Goal: Transaction & Acquisition: Purchase product/service

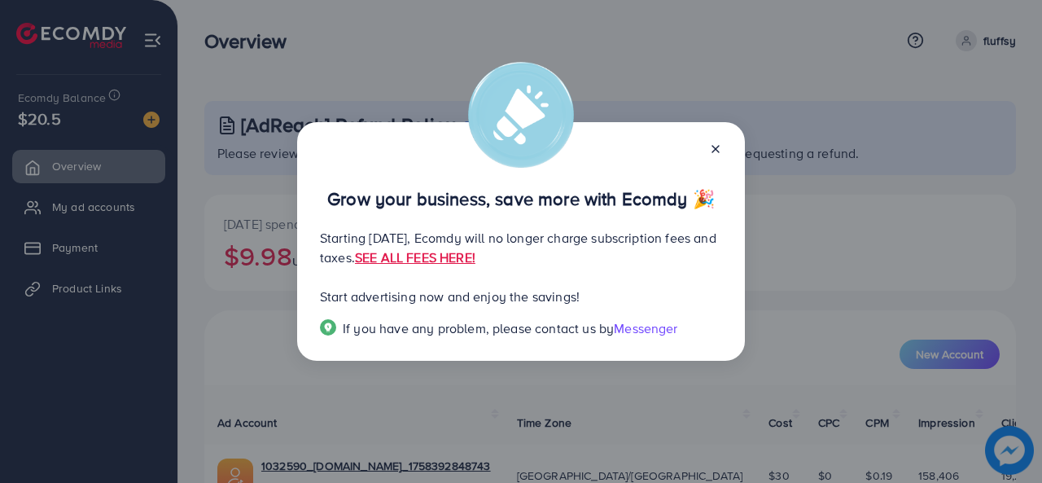
click at [715, 146] on icon at bounding box center [715, 148] width 13 height 13
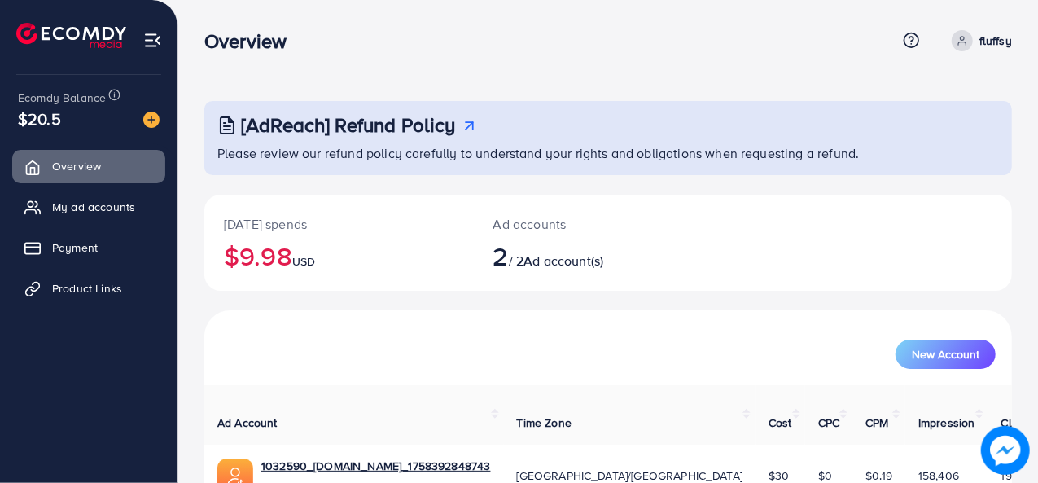
scroll to position [140, 0]
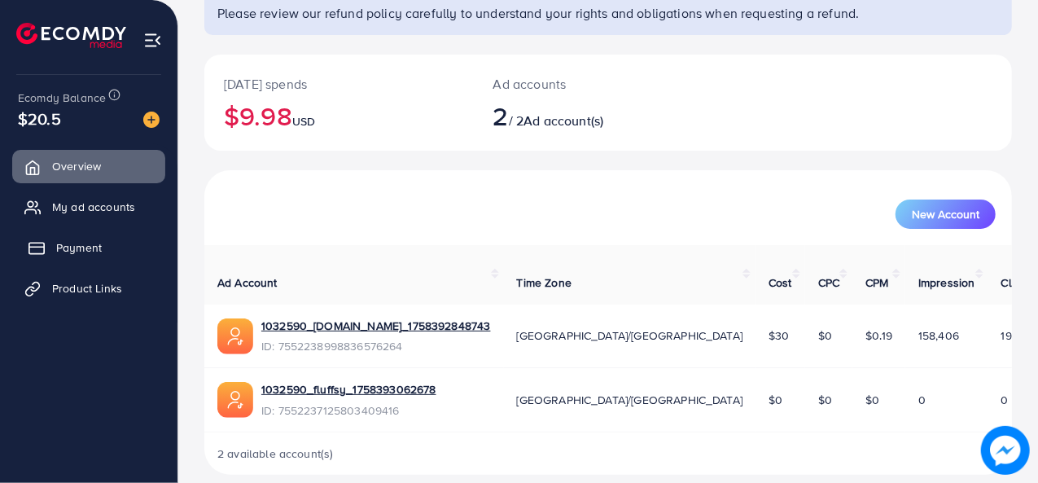
click at [78, 237] on link "Payment" at bounding box center [88, 247] width 153 height 33
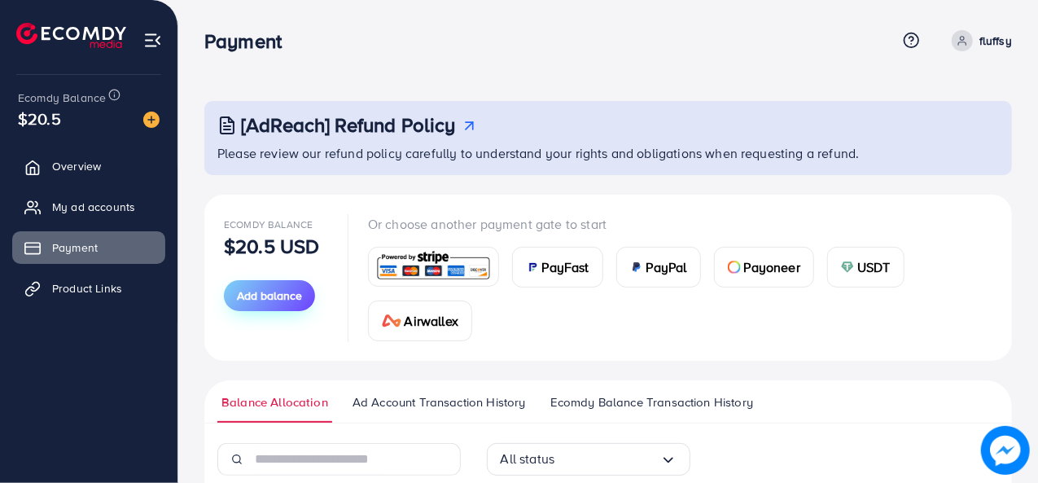
click at [273, 295] on span "Add balance" at bounding box center [269, 295] width 65 height 16
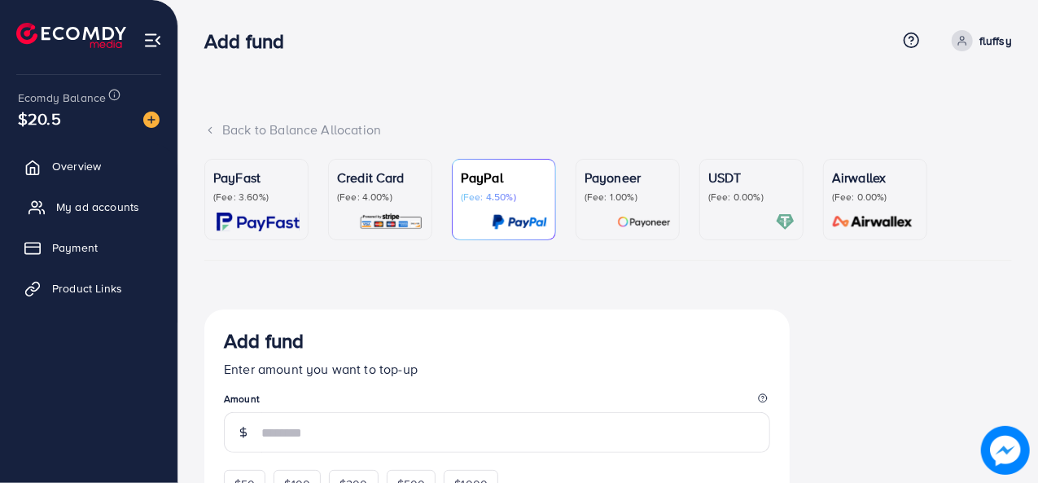
click at [72, 204] on span "My ad accounts" at bounding box center [97, 207] width 83 height 16
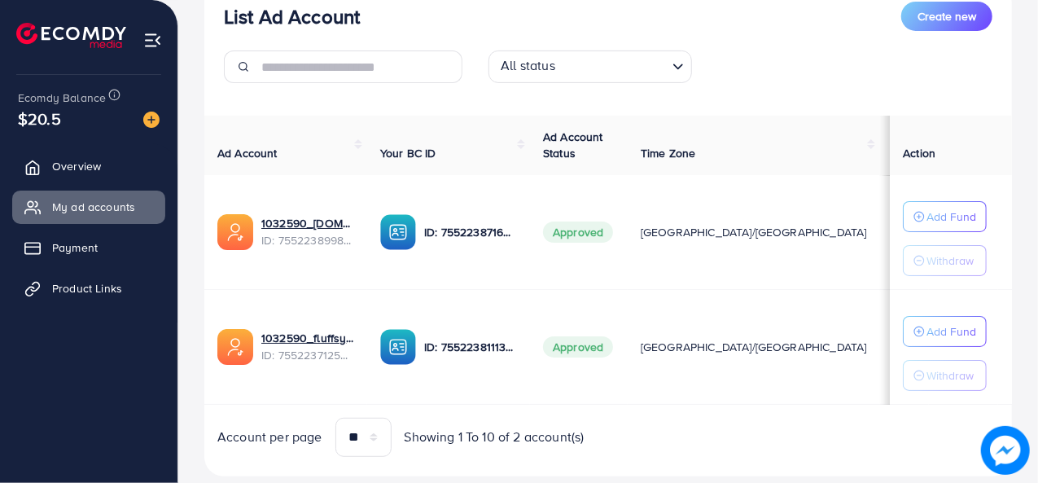
scroll to position [240, 0]
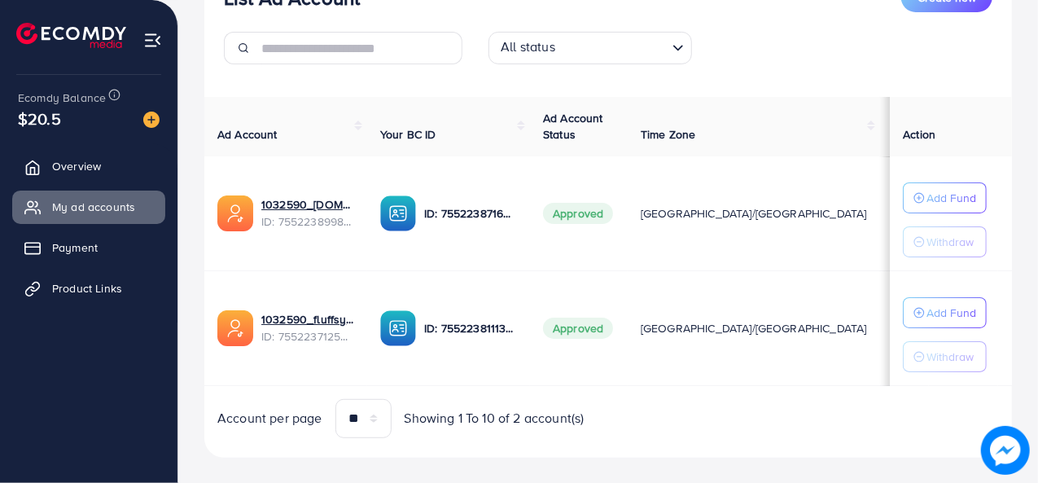
click at [785, 39] on div "All status Loading..." at bounding box center [608, 55] width 794 height 46
click at [152, 116] on img at bounding box center [151, 119] width 16 height 16
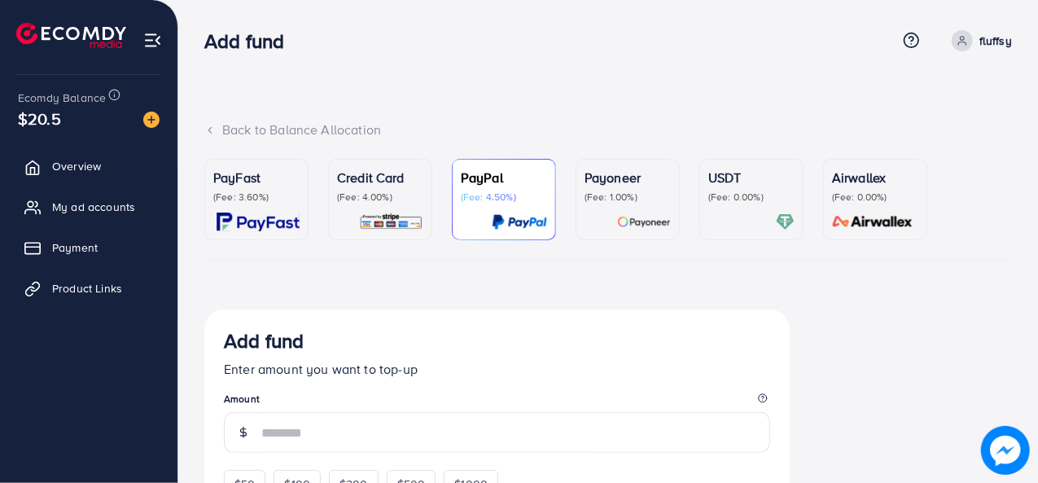
click at [396, 196] on p "(Fee: 4.00%)" at bounding box center [380, 196] width 86 height 13
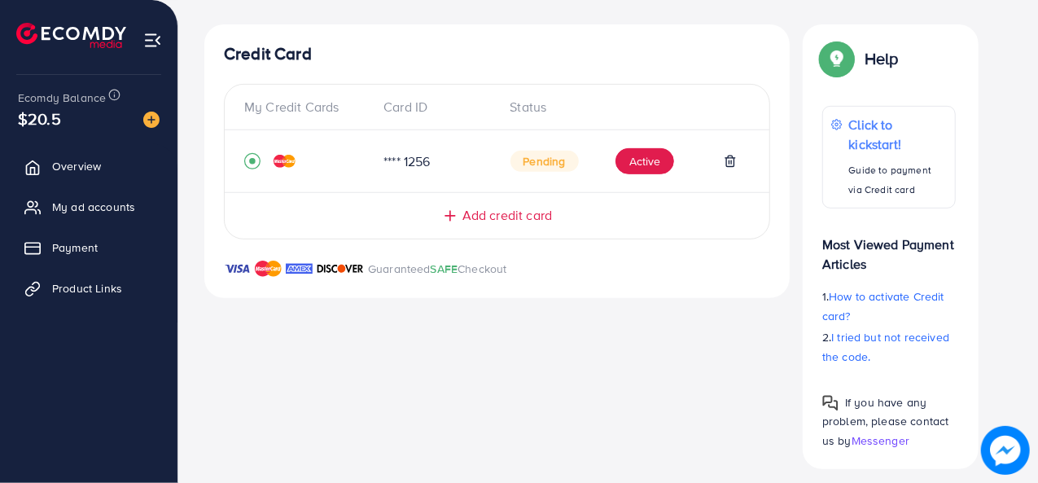
scroll to position [296, 0]
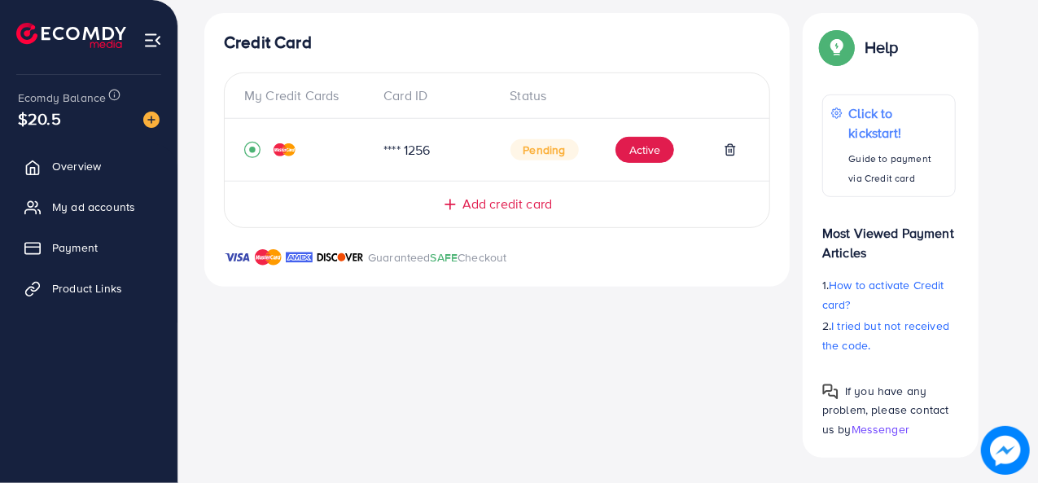
click at [491, 204] on span "Add credit card" at bounding box center [507, 203] width 90 height 19
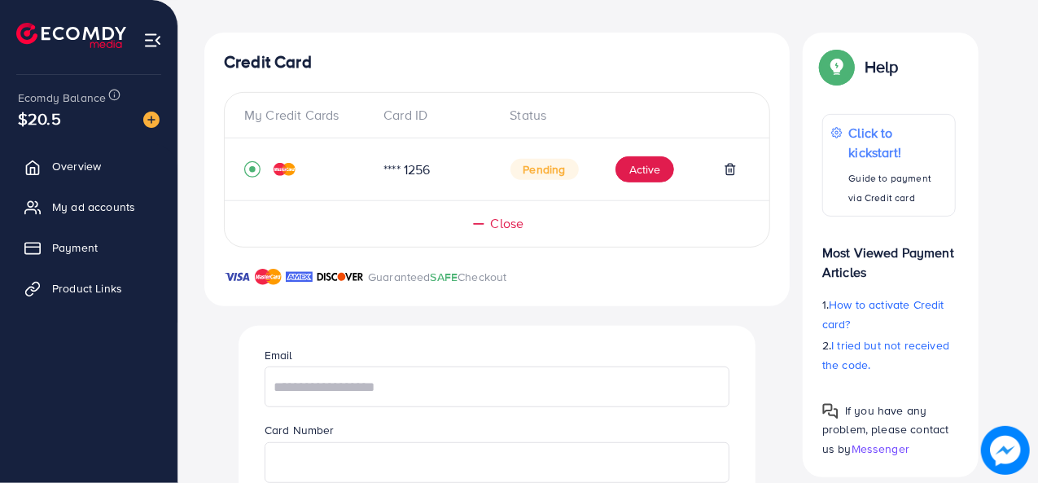
scroll to position [217, 0]
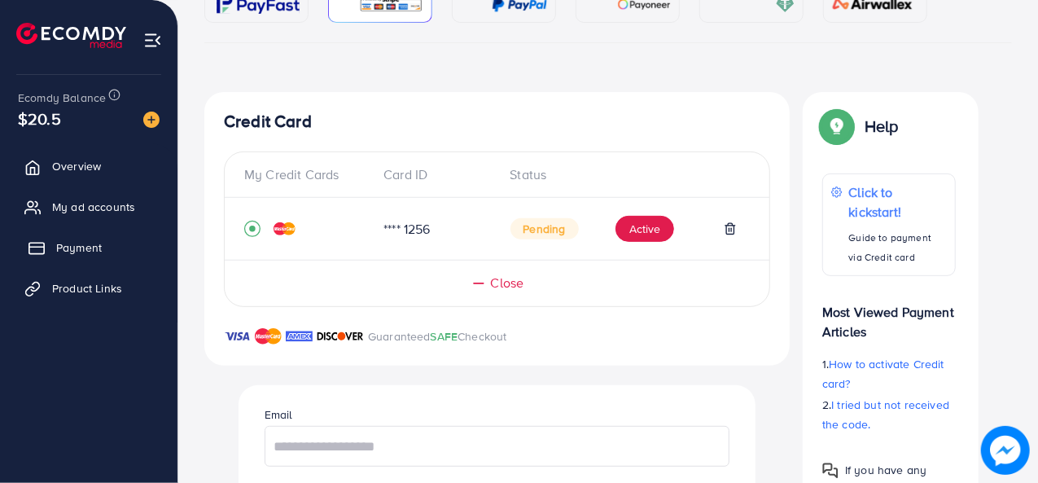
click at [94, 249] on span "Payment" at bounding box center [79, 247] width 46 height 16
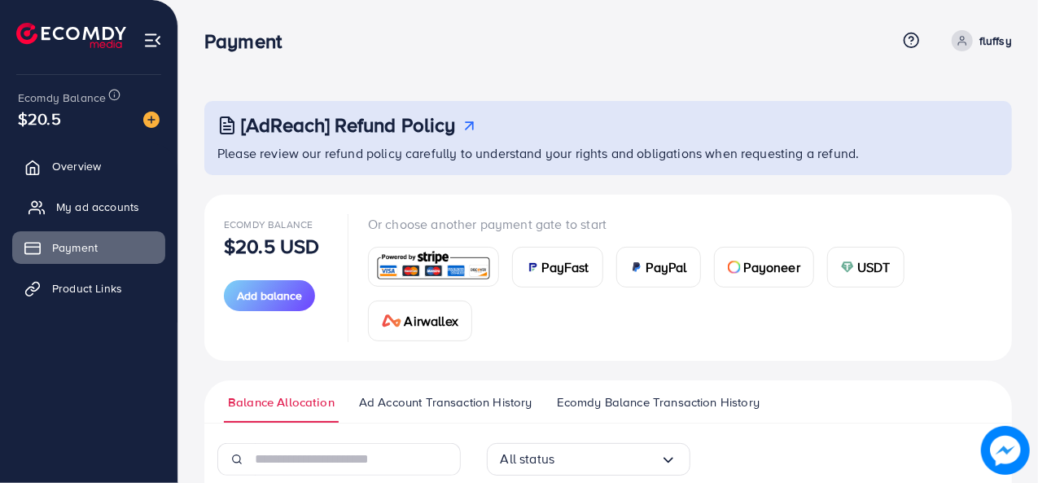
click at [107, 199] on span "My ad accounts" at bounding box center [97, 207] width 83 height 16
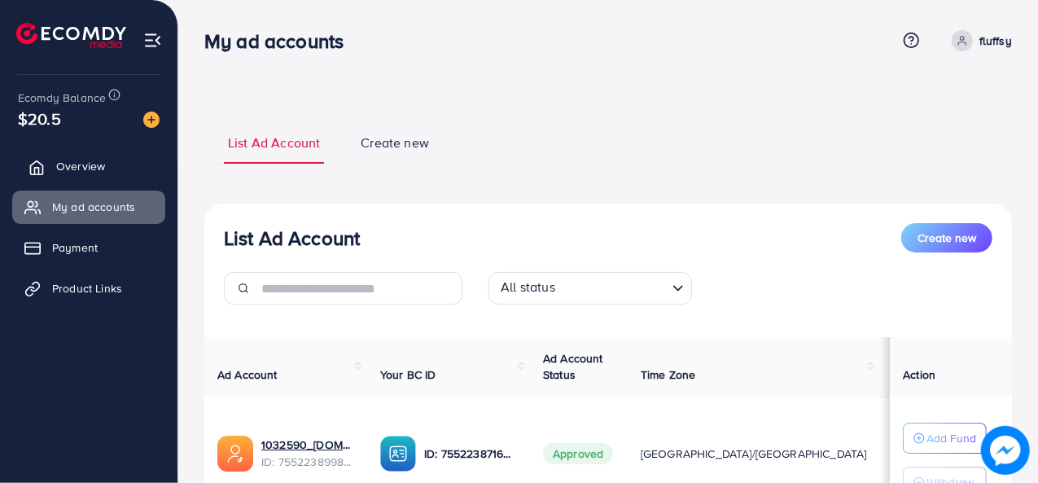
click at [79, 157] on link "Overview" at bounding box center [88, 166] width 153 height 33
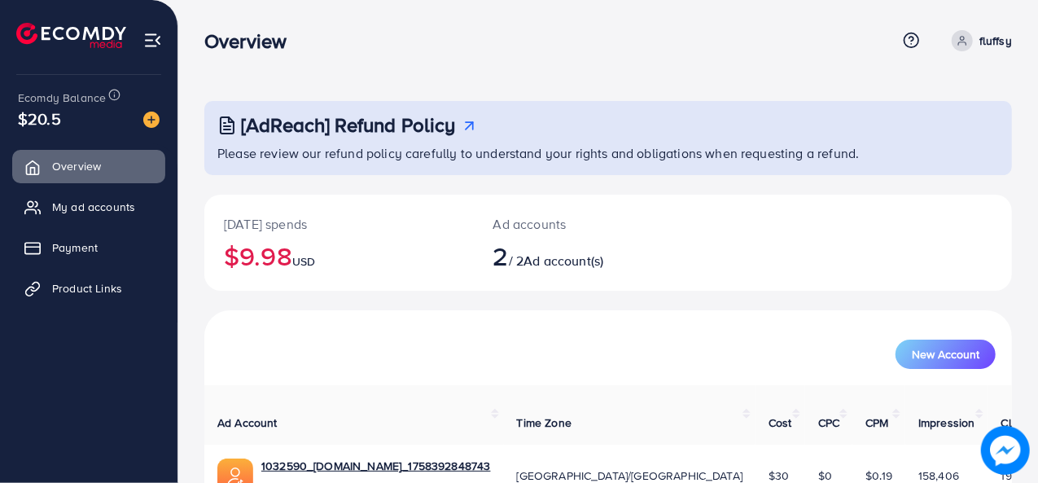
click at [989, 43] on p "fluffsy" at bounding box center [995, 41] width 33 height 20
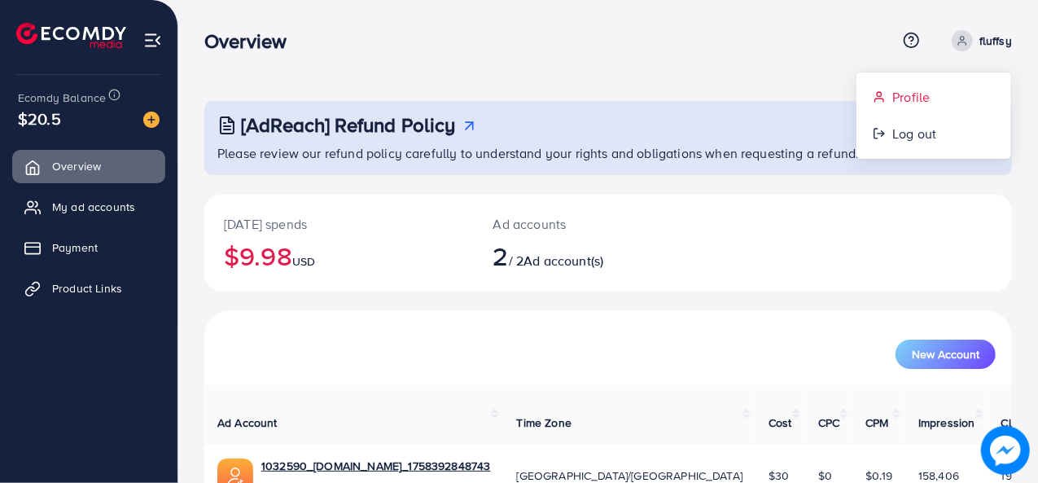
click at [876, 95] on icon at bounding box center [878, 96] width 13 height 13
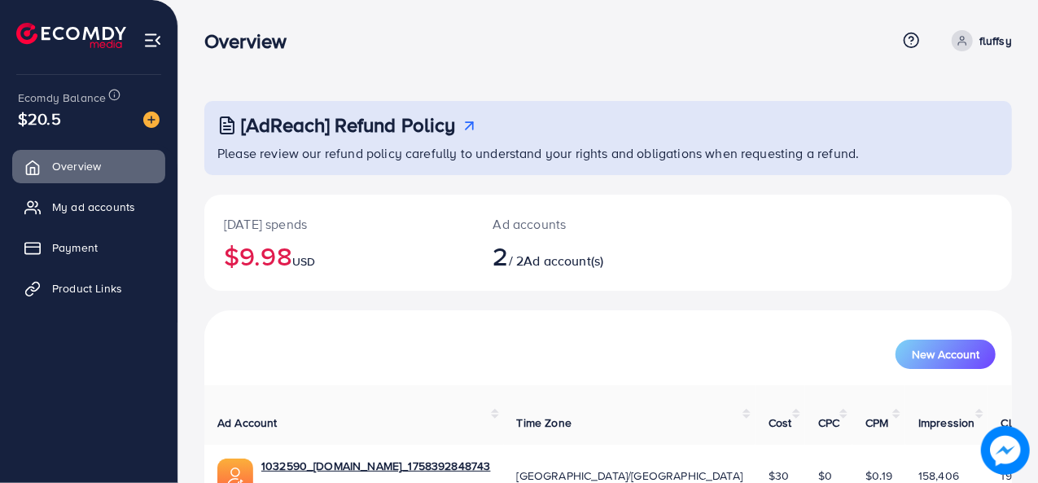
select select "********"
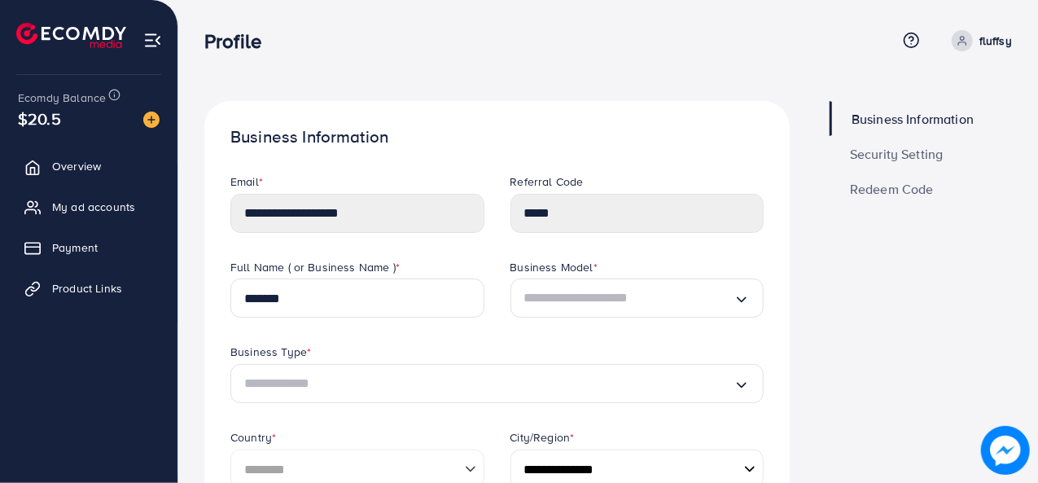
click at [889, 152] on span "Security Setting" at bounding box center [897, 153] width 94 height 13
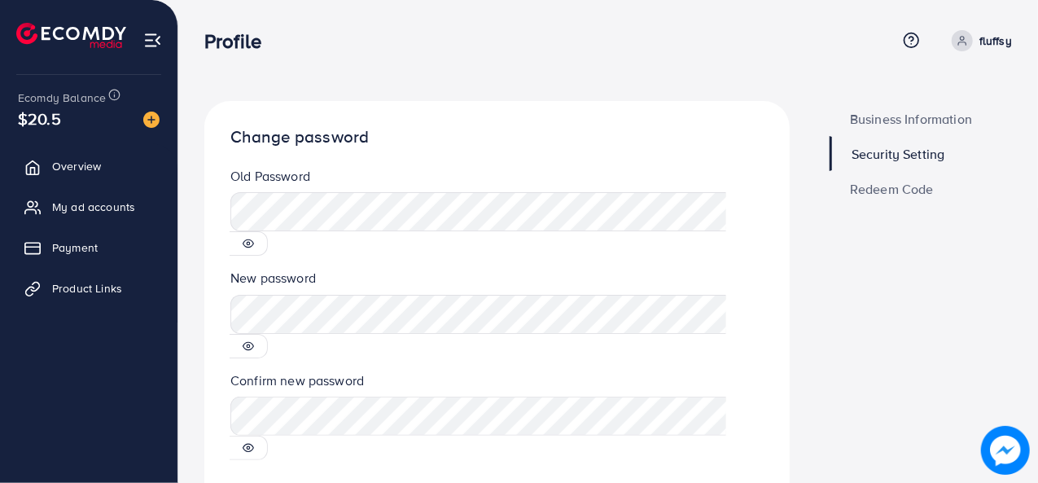
scroll to position [37, 0]
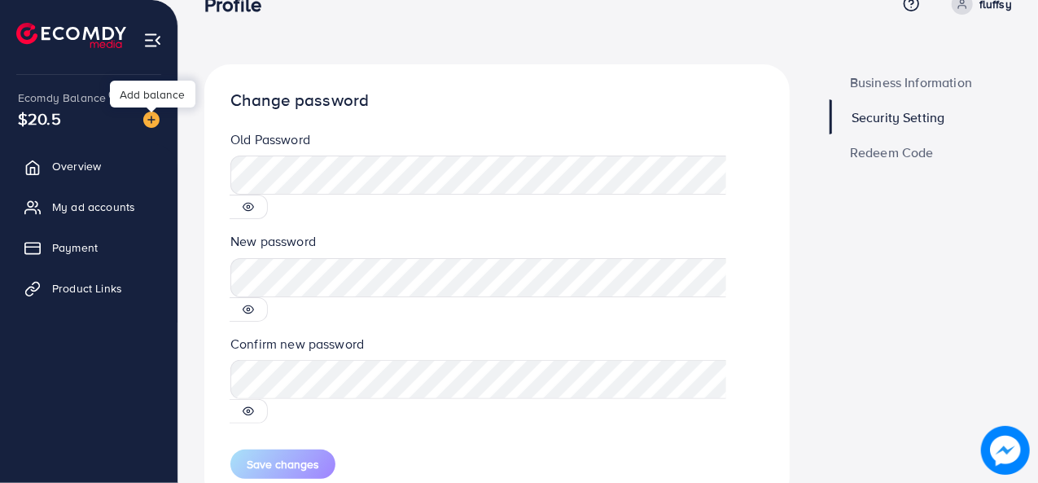
click at [150, 120] on img at bounding box center [151, 119] width 16 height 16
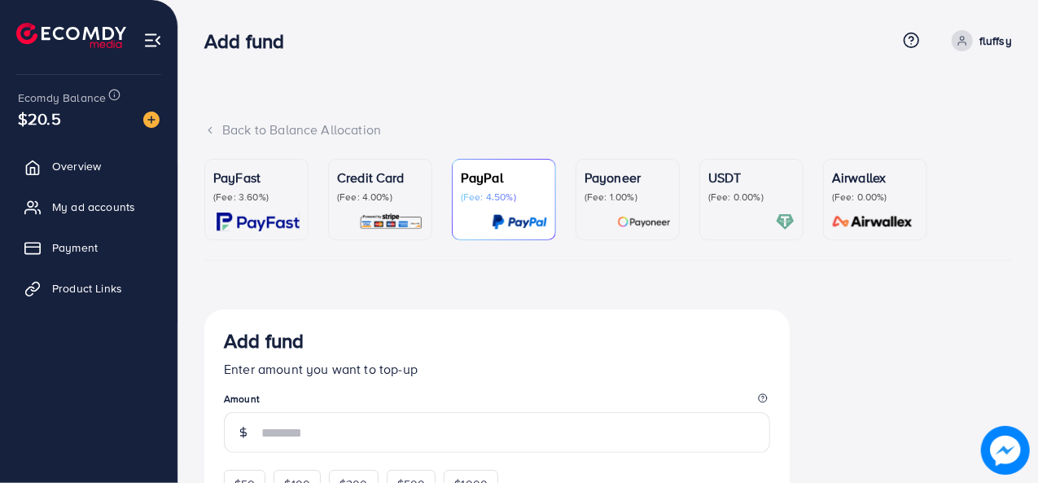
click at [364, 211] on div "Credit Card (Fee: 4.00%)" at bounding box center [380, 199] width 86 height 63
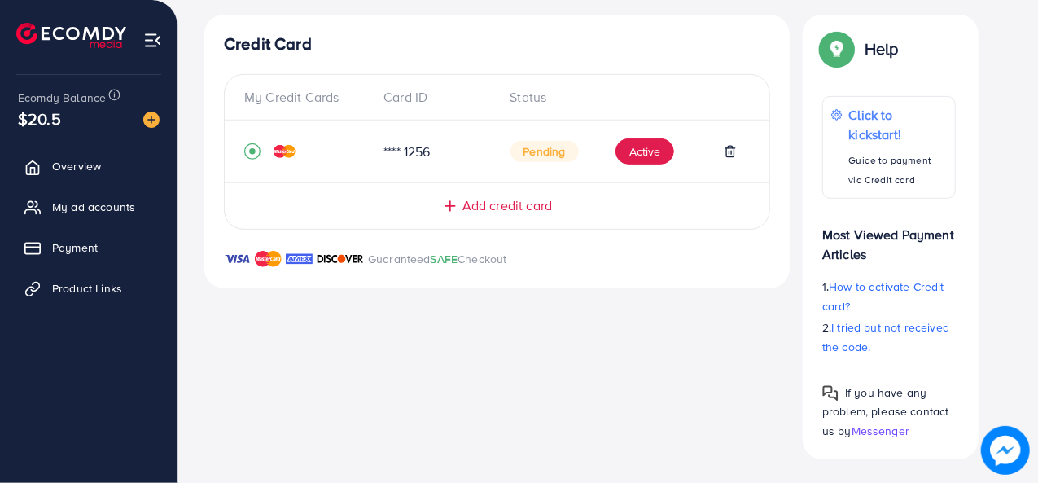
scroll to position [296, 0]
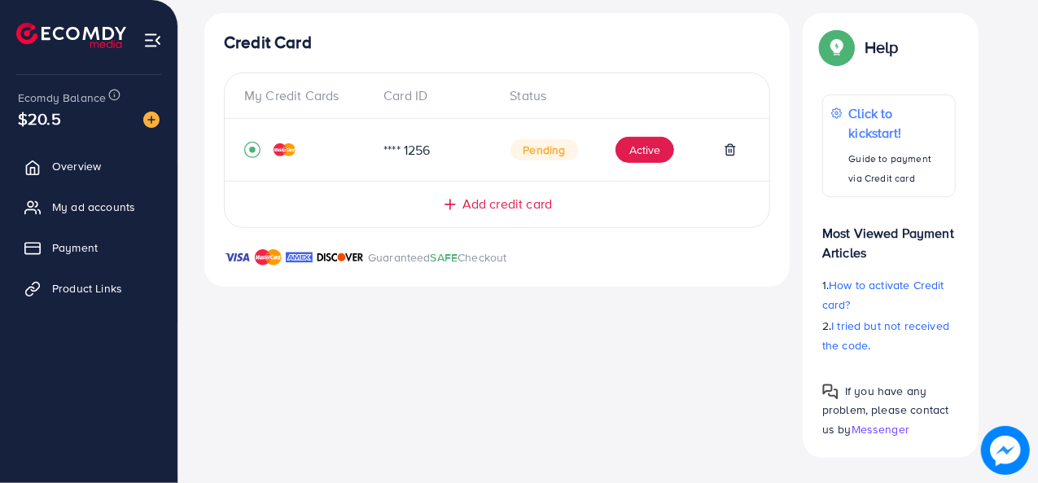
click at [519, 203] on span "Add credit card" at bounding box center [507, 203] width 90 height 19
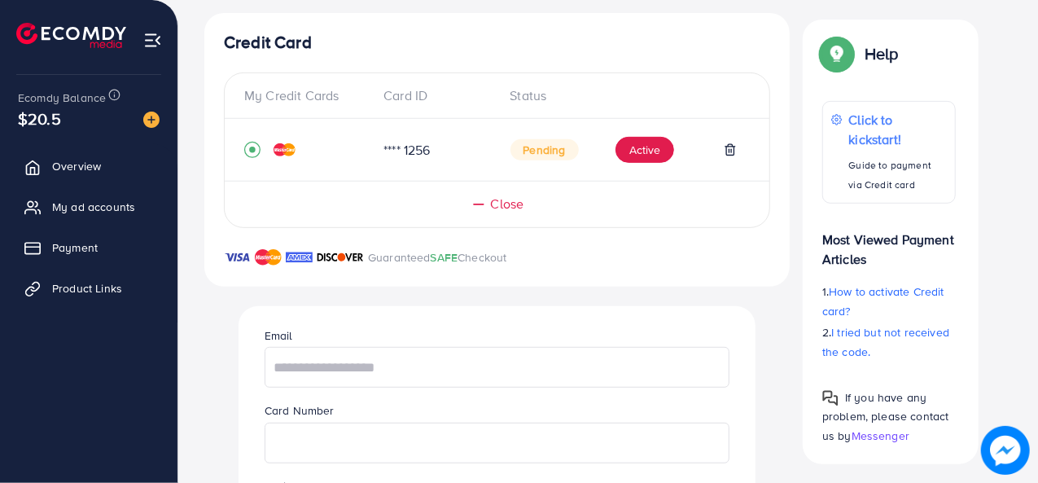
scroll to position [559, 0]
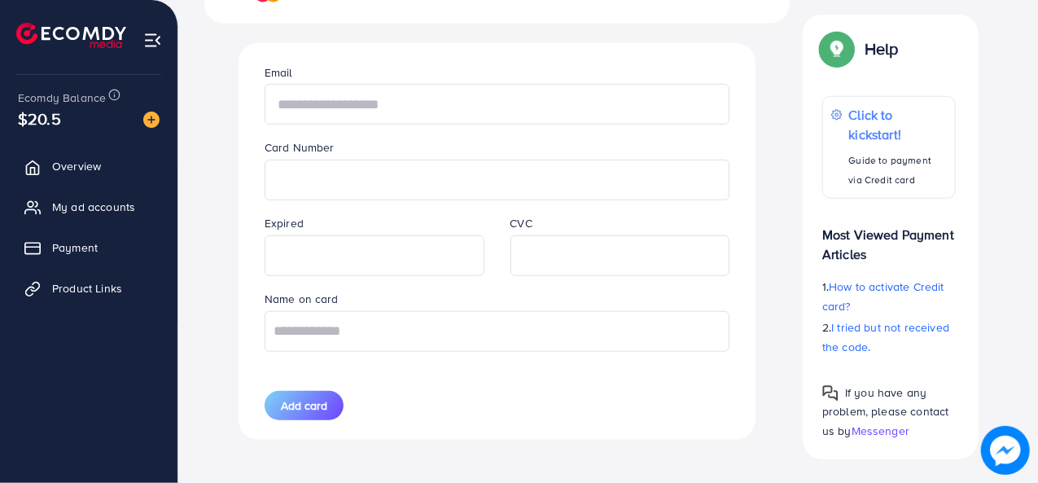
click at [478, 85] on input "text" at bounding box center [496, 104] width 465 height 41
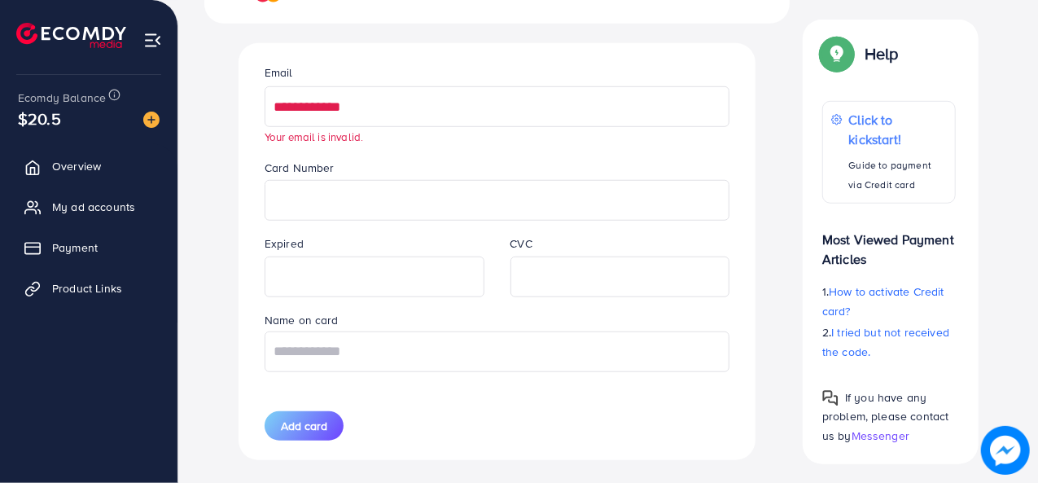
click at [377, 110] on input "**********" at bounding box center [496, 106] width 465 height 41
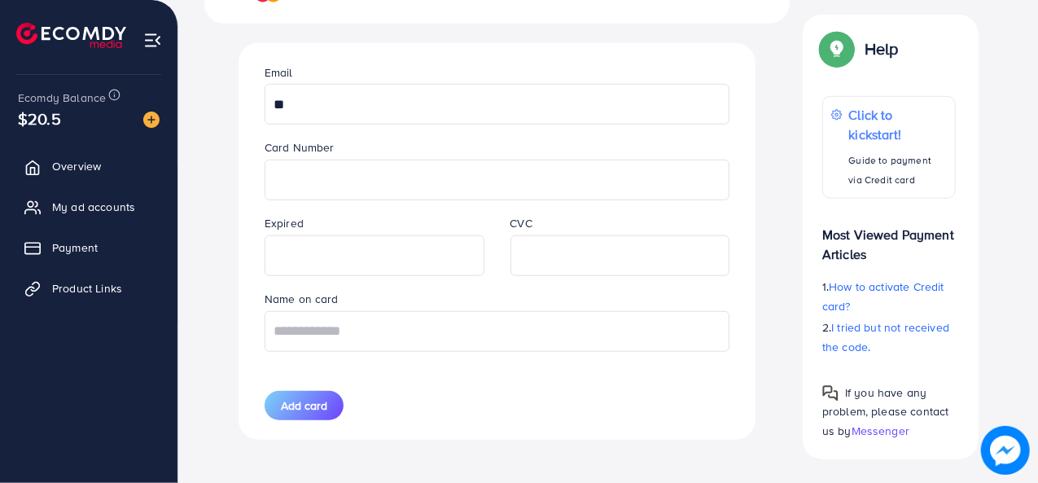
type input "*"
type input "**********"
click at [397, 335] on input "text" at bounding box center [496, 331] width 465 height 41
type input "**********"
click at [309, 411] on button "Add card" at bounding box center [303, 405] width 79 height 29
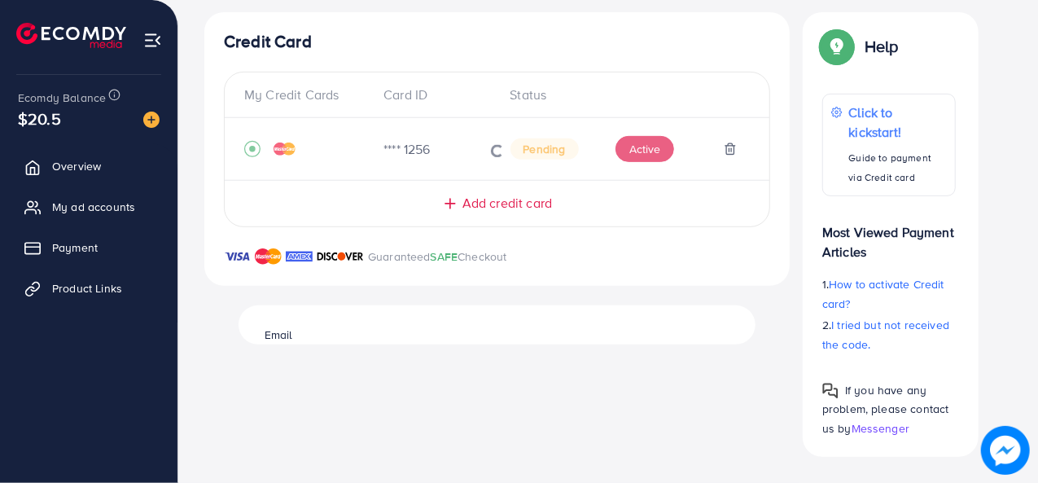
scroll to position [296, 0]
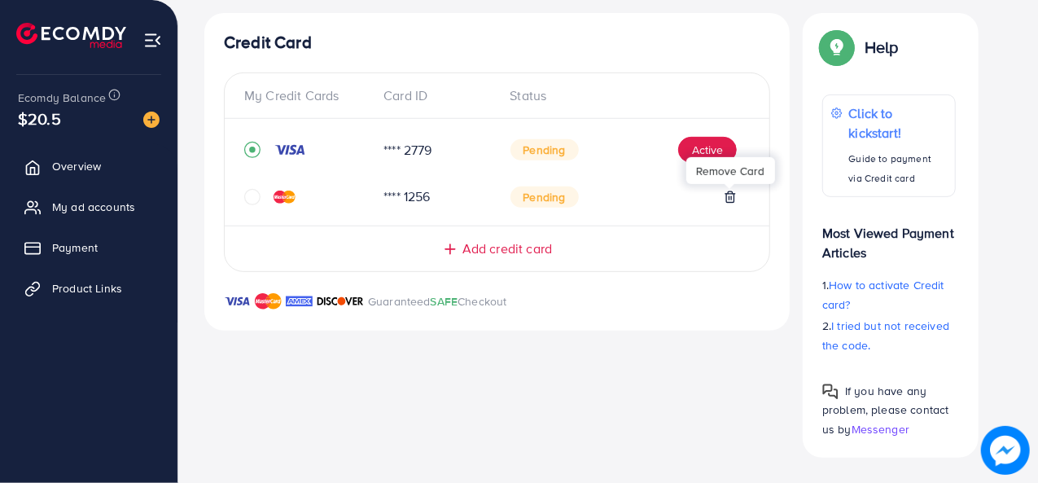
click at [731, 194] on icon at bounding box center [729, 196] width 13 height 13
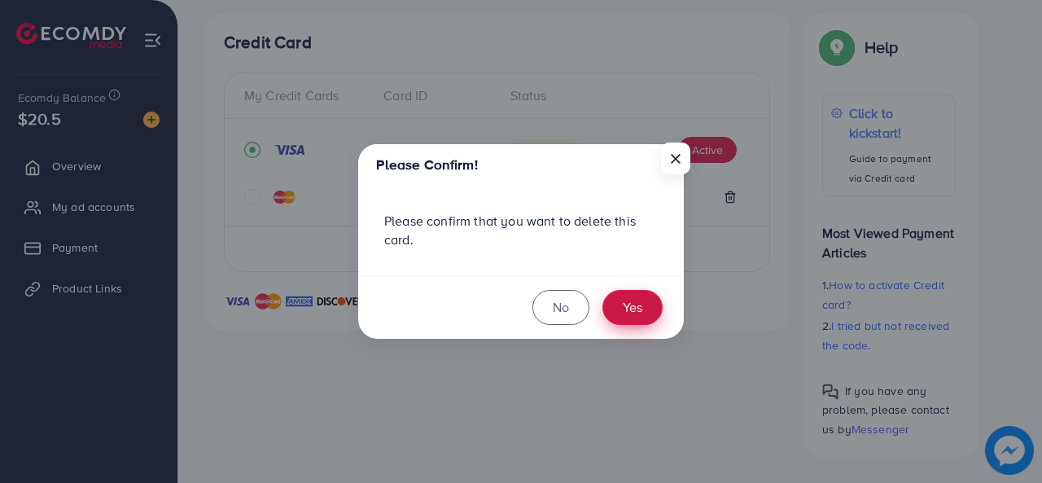
click at [647, 299] on button "Yes" at bounding box center [632, 307] width 60 height 35
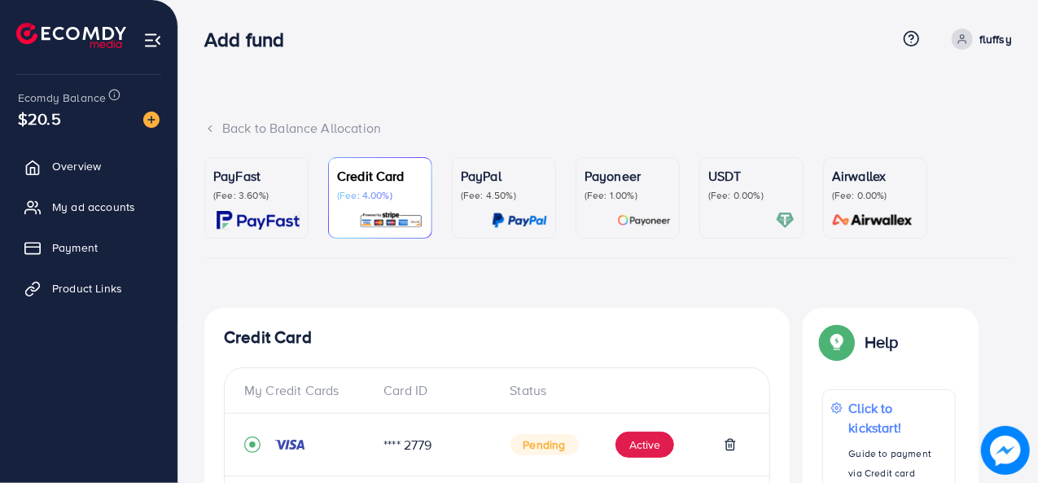
scroll to position [0, 0]
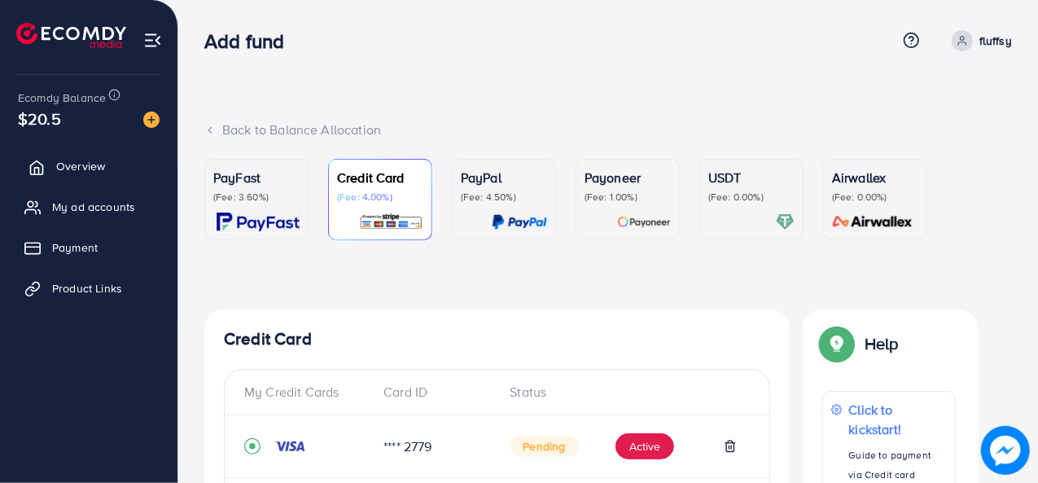
click at [105, 164] on link "Overview" at bounding box center [88, 166] width 153 height 33
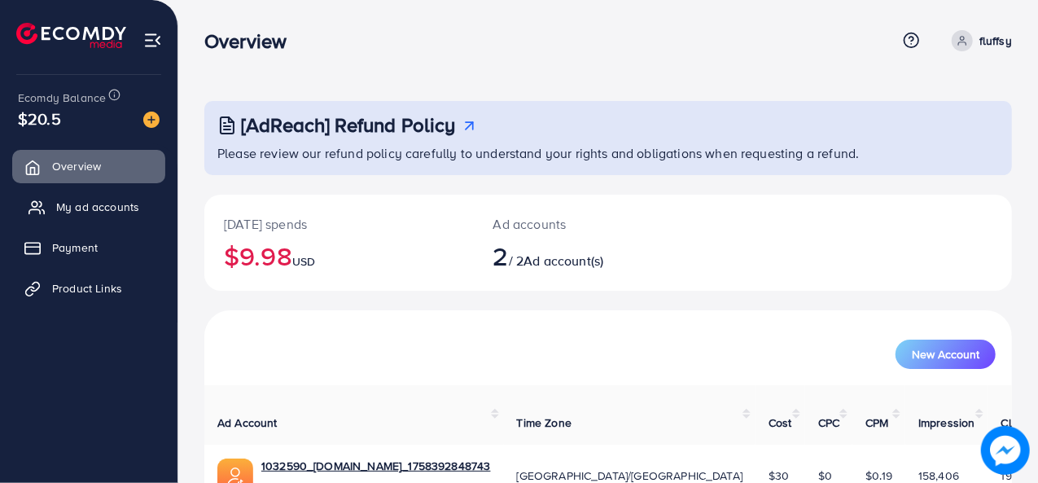
click at [96, 198] on link "My ad accounts" at bounding box center [88, 206] width 153 height 33
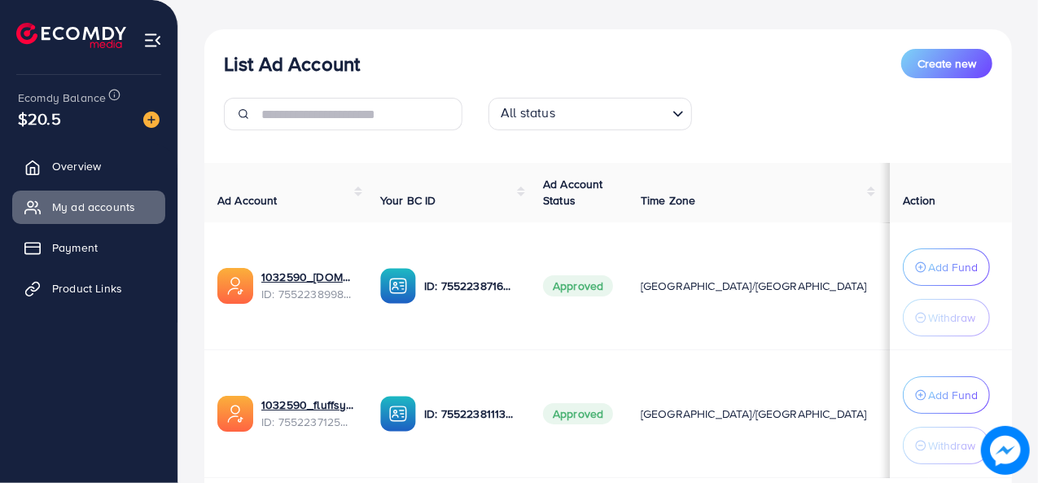
scroll to position [169, 0]
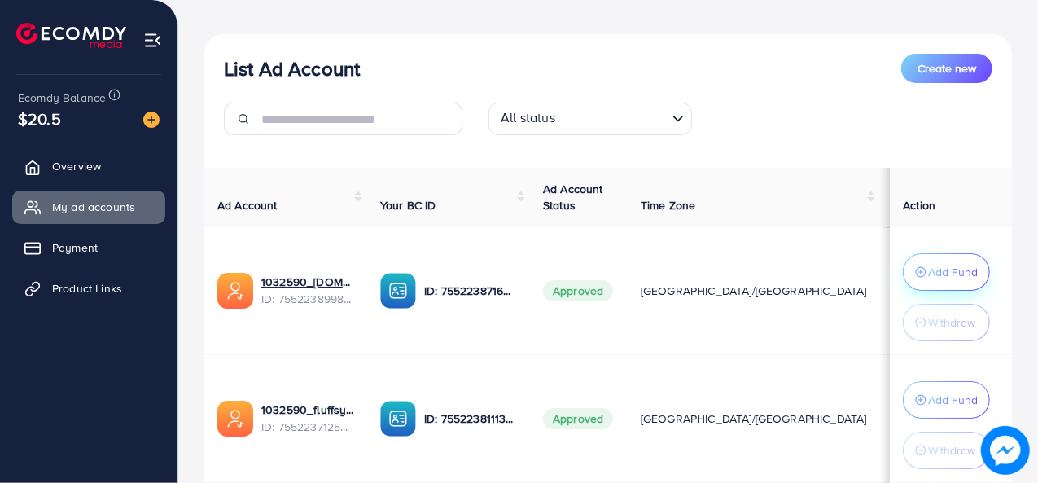
click at [952, 268] on p "Add Fund" at bounding box center [953, 272] width 50 height 20
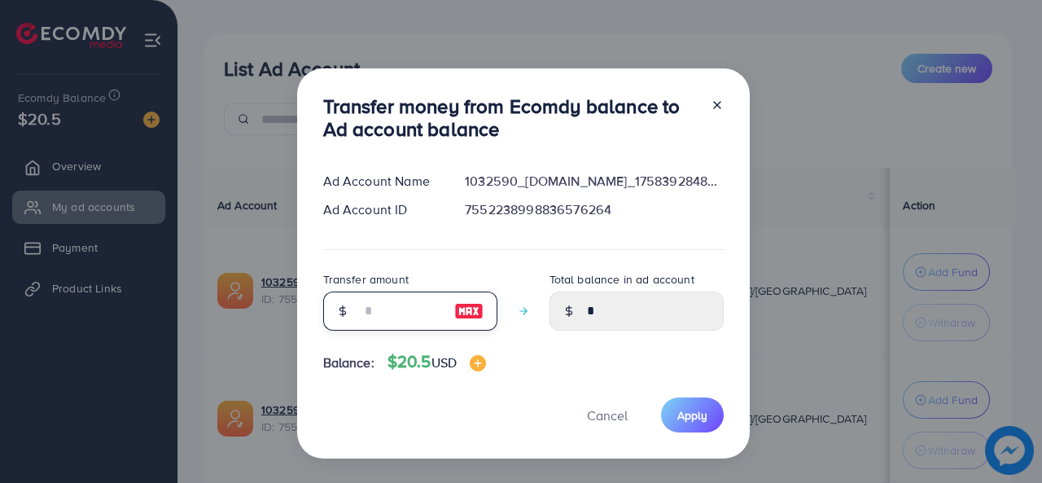
click at [361, 305] on input "number" at bounding box center [401, 310] width 81 height 39
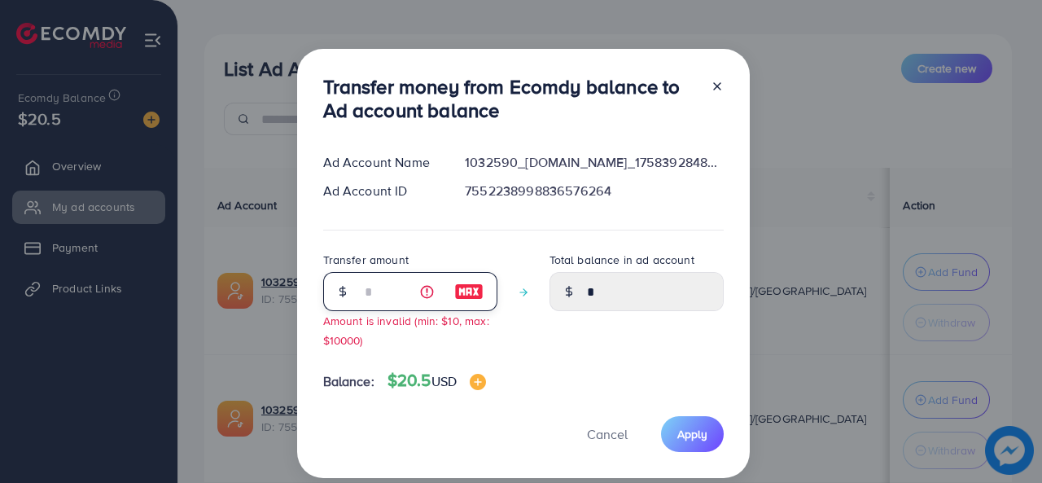
type input "**"
type input "*****"
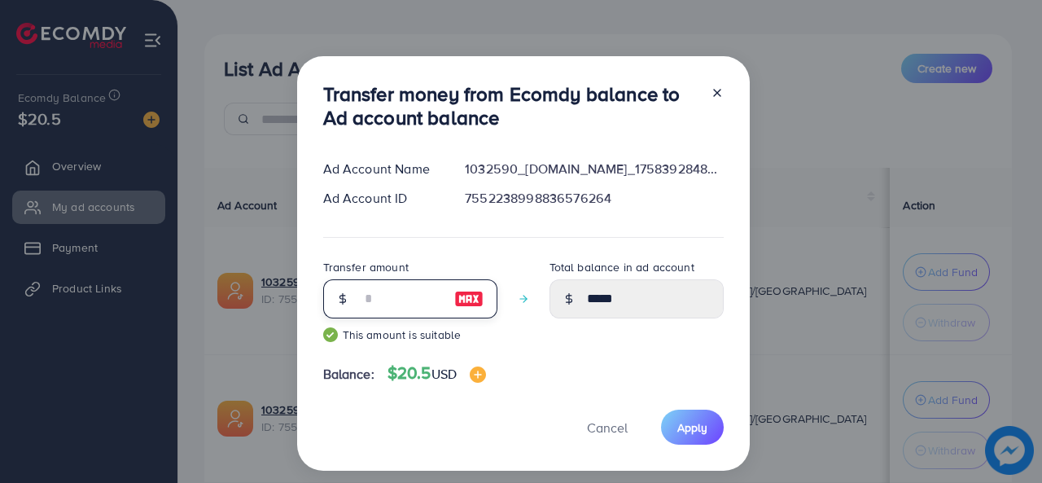
type input "**"
click at [713, 90] on icon at bounding box center [716, 92] width 13 height 13
type input "*"
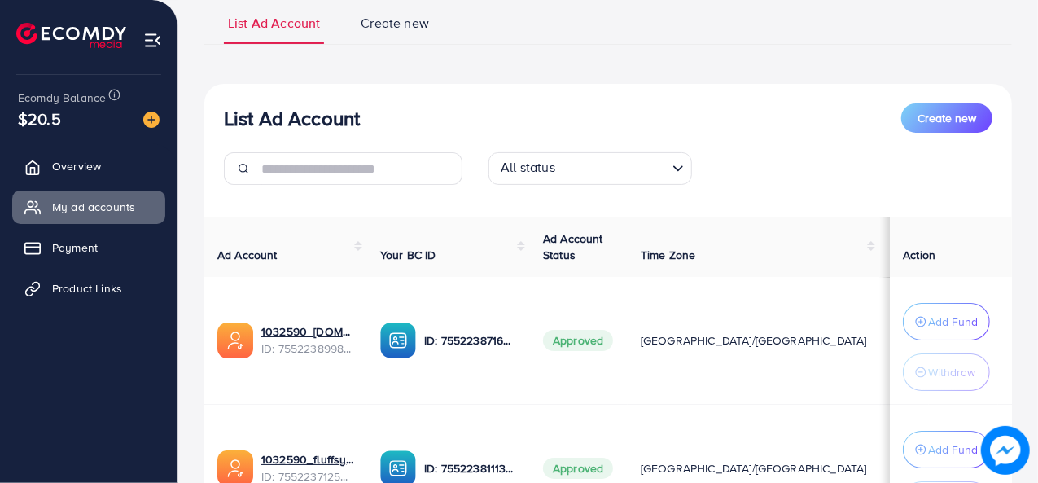
scroll to position [0, 0]
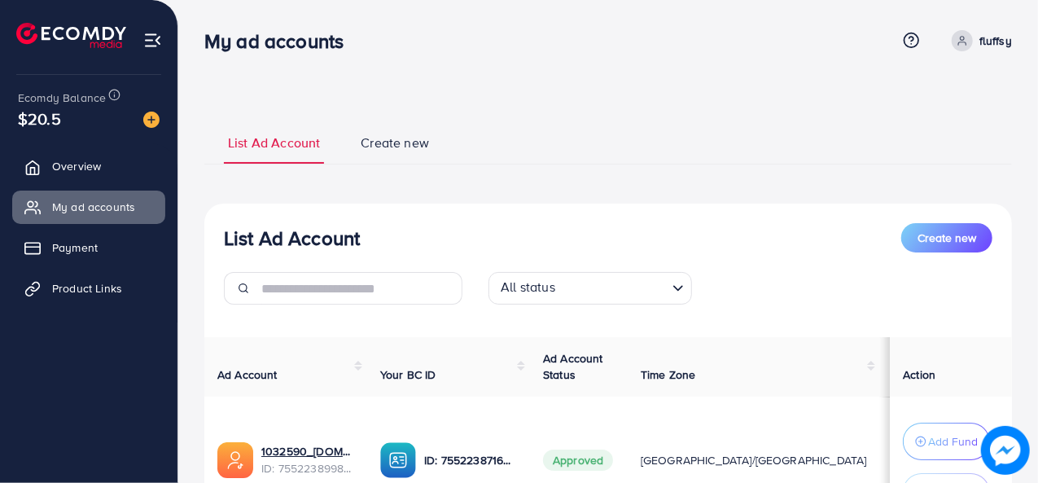
click at [970, 37] on span at bounding box center [961, 40] width 21 height 21
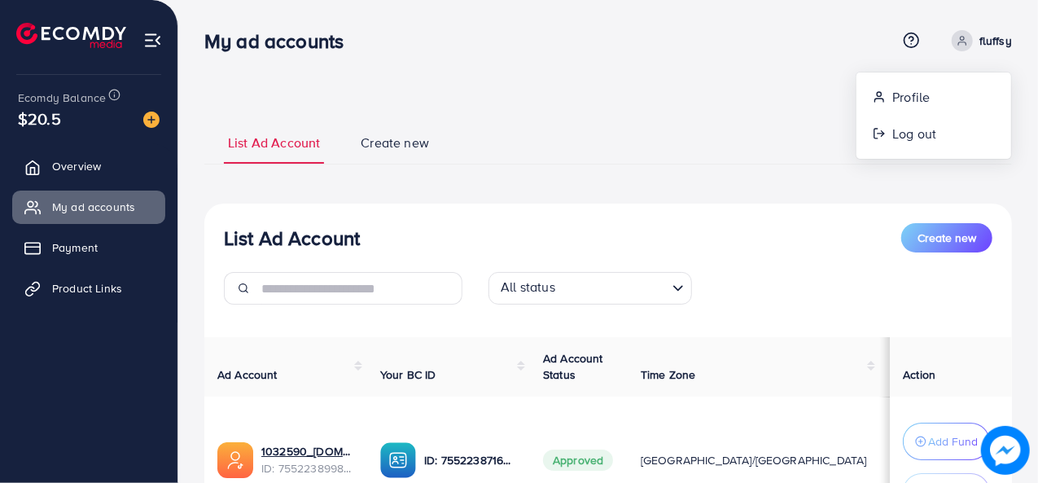
click at [759, 98] on div "List Ad Account Create new List Ad Account Create new All status Loading... Ad …" at bounding box center [607, 384] width 859 height 769
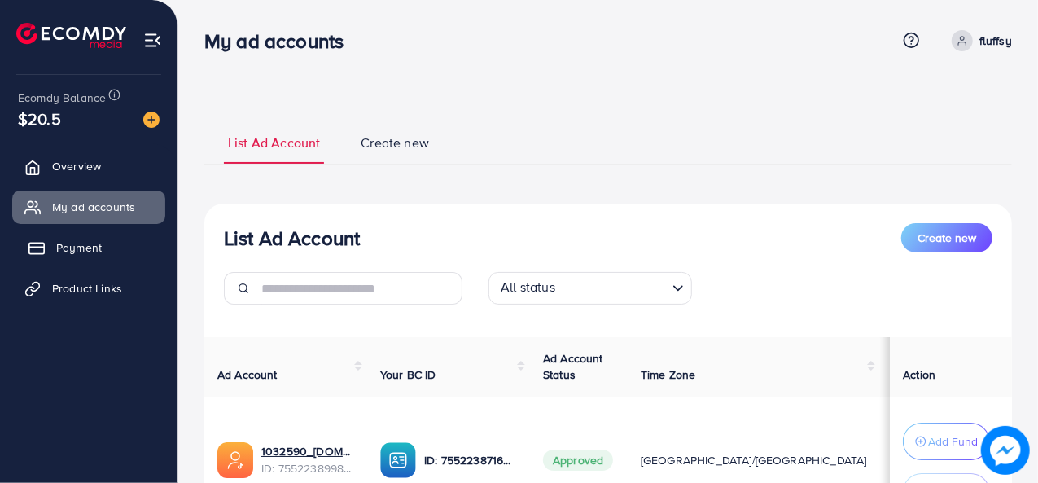
click at [76, 234] on link "Payment" at bounding box center [88, 247] width 153 height 33
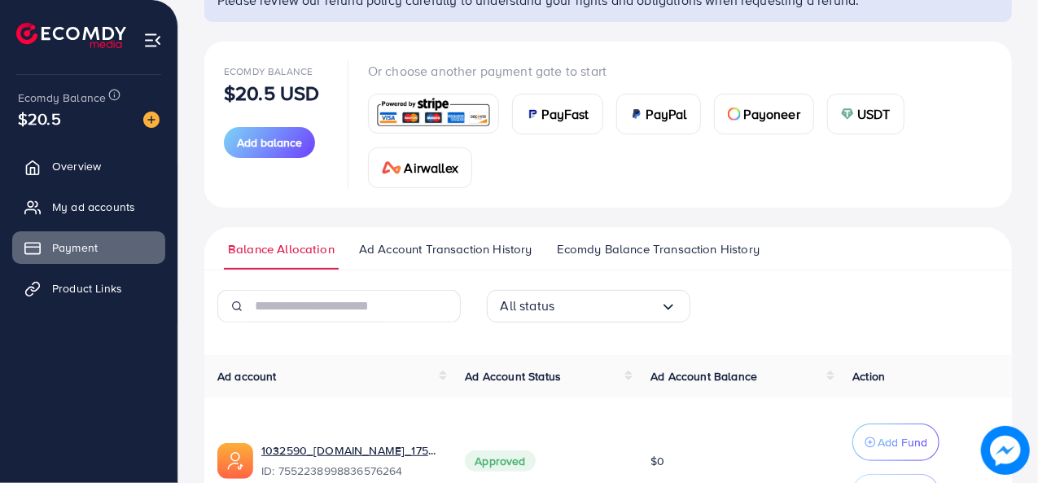
scroll to position [153, 0]
click at [466, 247] on span "Ad Account Transaction History" at bounding box center [445, 249] width 173 height 18
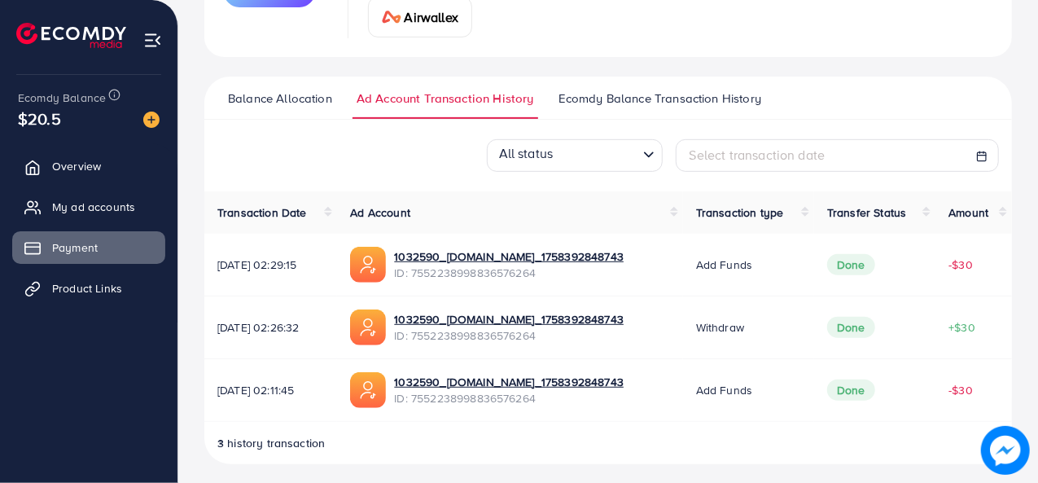
scroll to position [308, 0]
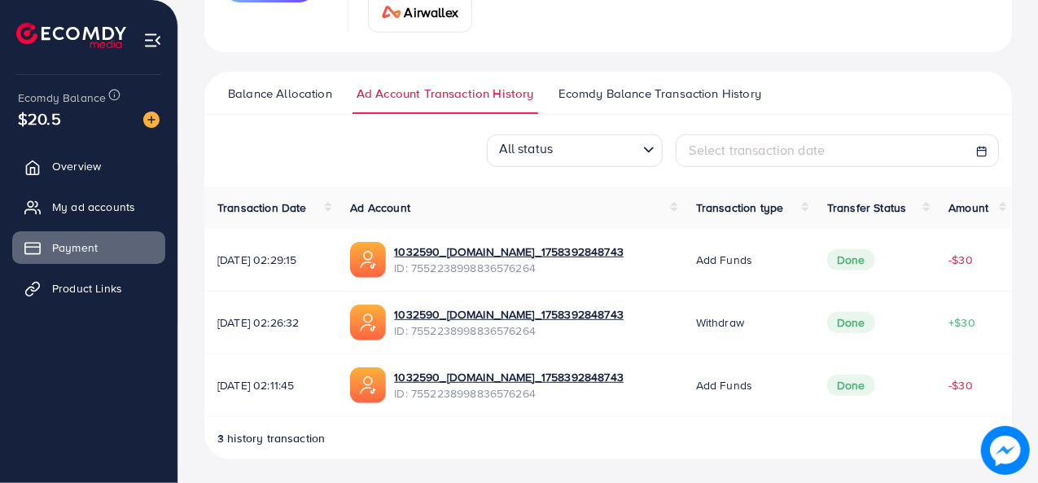
click at [646, 88] on span "Ecomdy Balance Transaction History" at bounding box center [659, 94] width 203 height 18
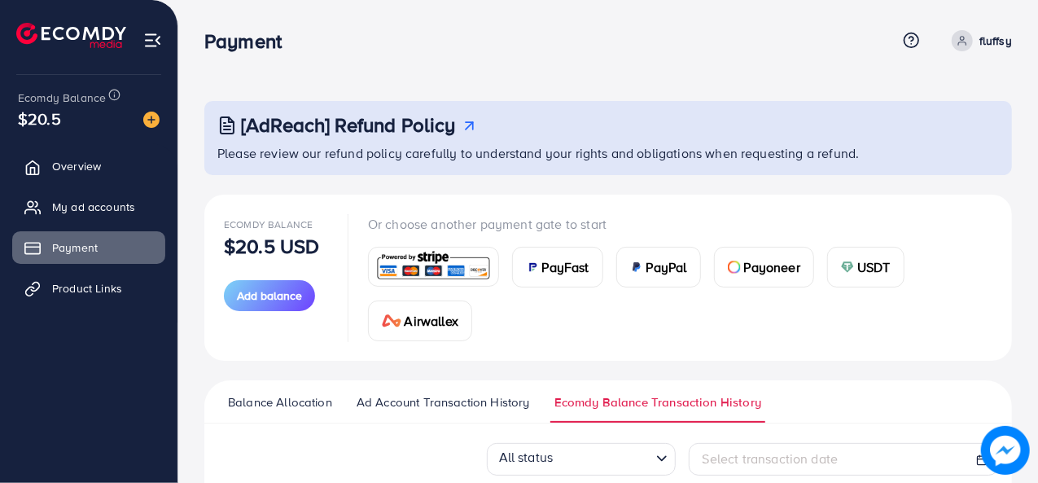
scroll to position [177, 0]
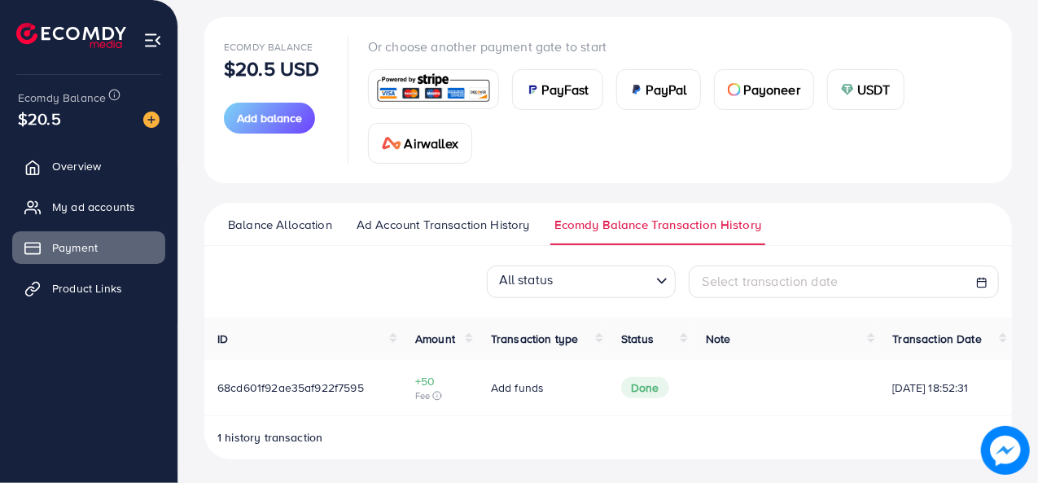
click at [311, 218] on span "Balance Allocation" at bounding box center [280, 225] width 104 height 18
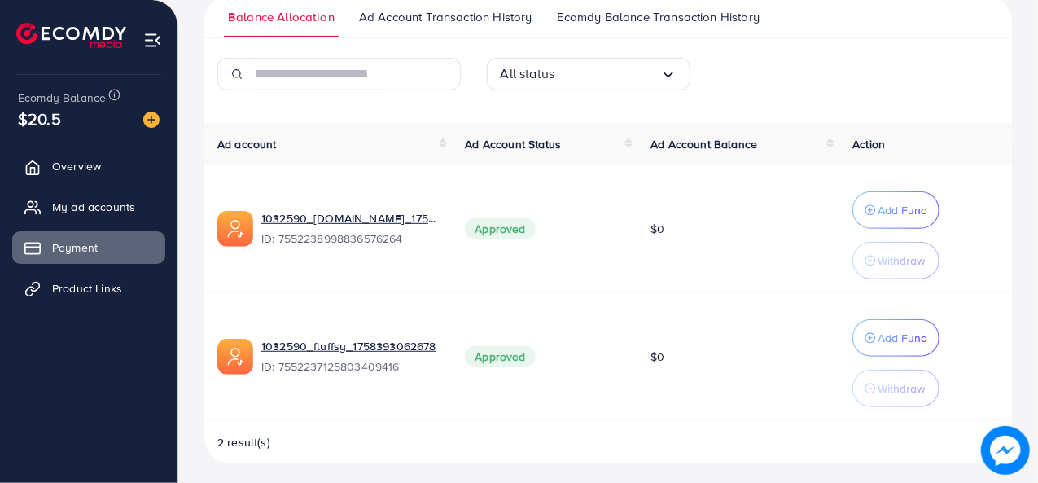
scroll to position [387, 0]
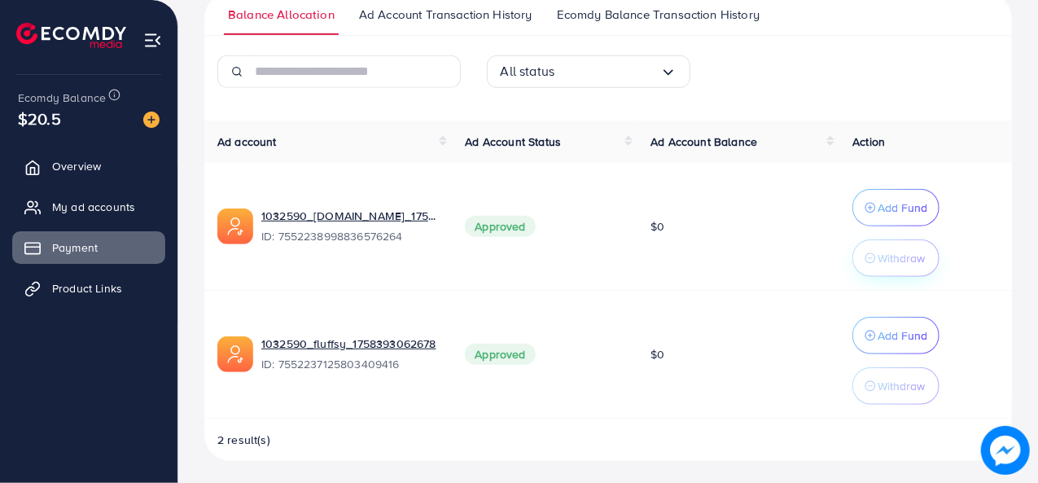
click at [882, 256] on p "Withdraw" at bounding box center [900, 258] width 47 height 20
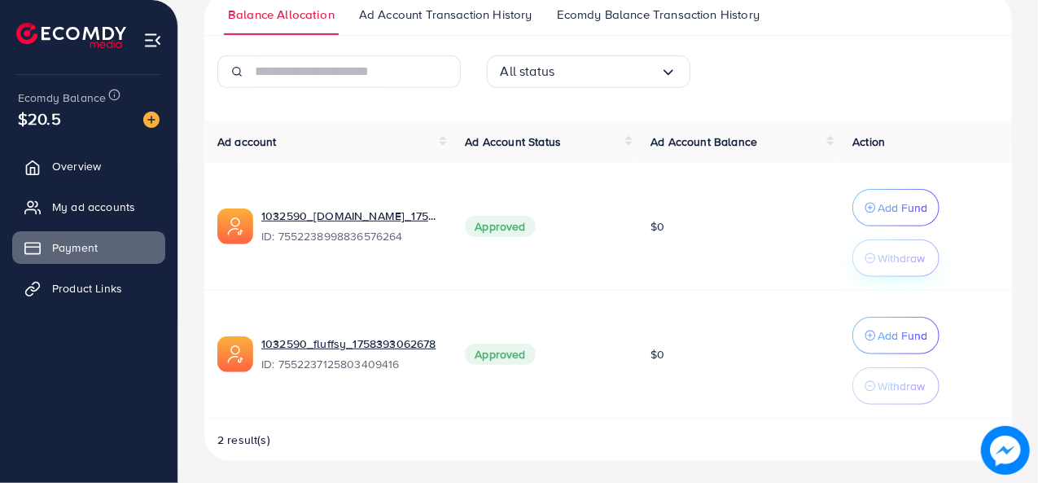
click at [882, 256] on p "Withdraw" at bounding box center [900, 258] width 47 height 20
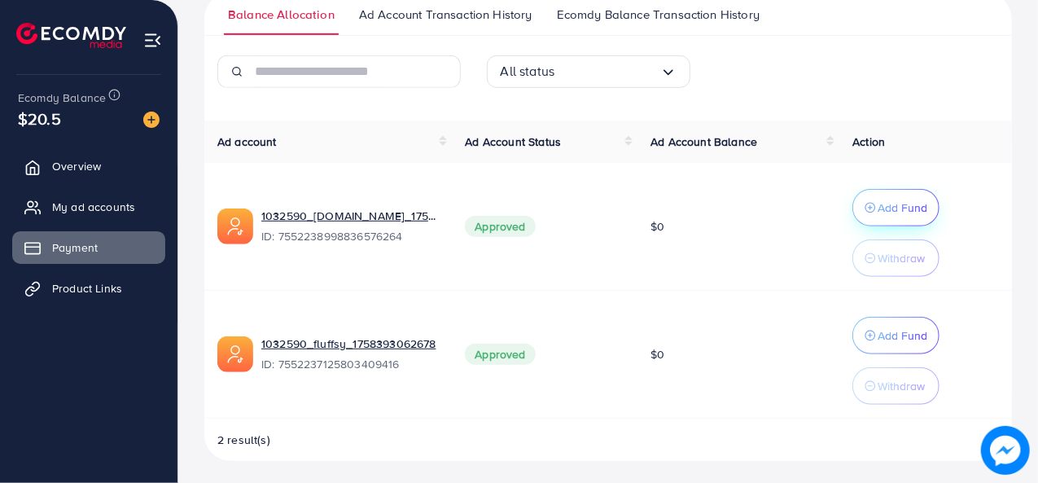
drag, startPoint x: 882, startPoint y: 256, endPoint x: 894, endPoint y: 216, distance: 41.5
click at [894, 216] on div "Add Fund Withdraw" at bounding box center [895, 233] width 87 height 88
click at [894, 216] on button "Add Fund" at bounding box center [895, 207] width 87 height 37
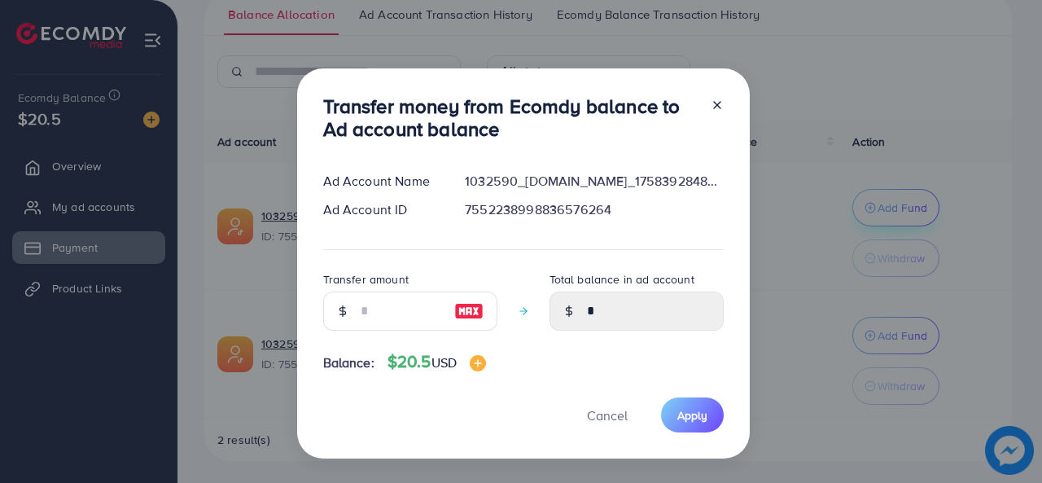
click at [894, 216] on div "Transfer money from Ecomdy balance to Ad account balance Ad Account Name 103259…" at bounding box center [521, 241] width 1042 height 483
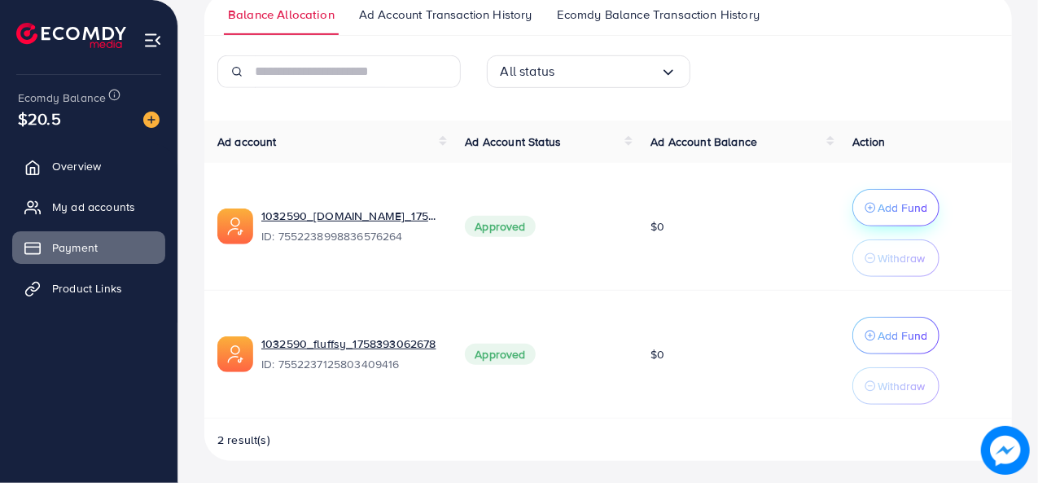
click at [894, 216] on button "Add Fund" at bounding box center [895, 207] width 87 height 37
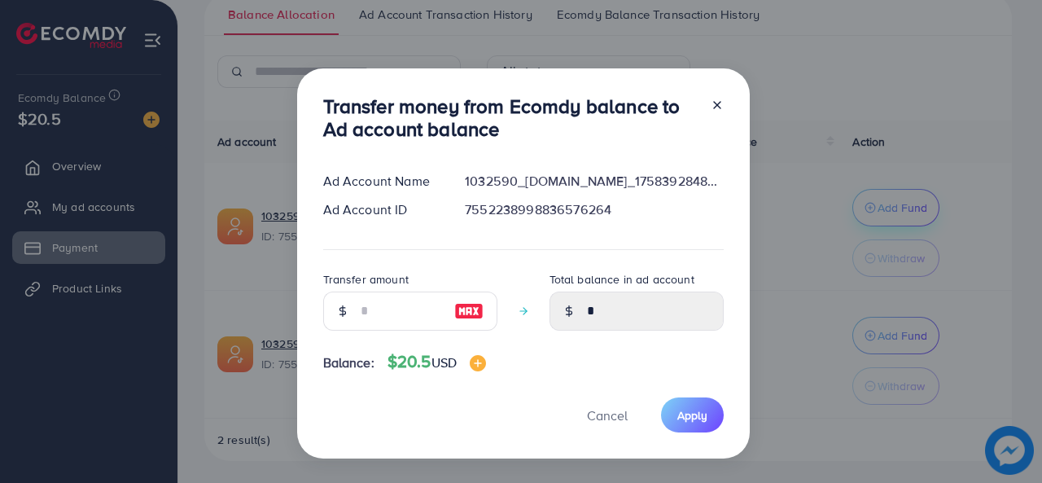
click at [894, 216] on div "Transfer money from Ecomdy balance to Ad account balance Ad Account Name 103259…" at bounding box center [521, 241] width 1042 height 483
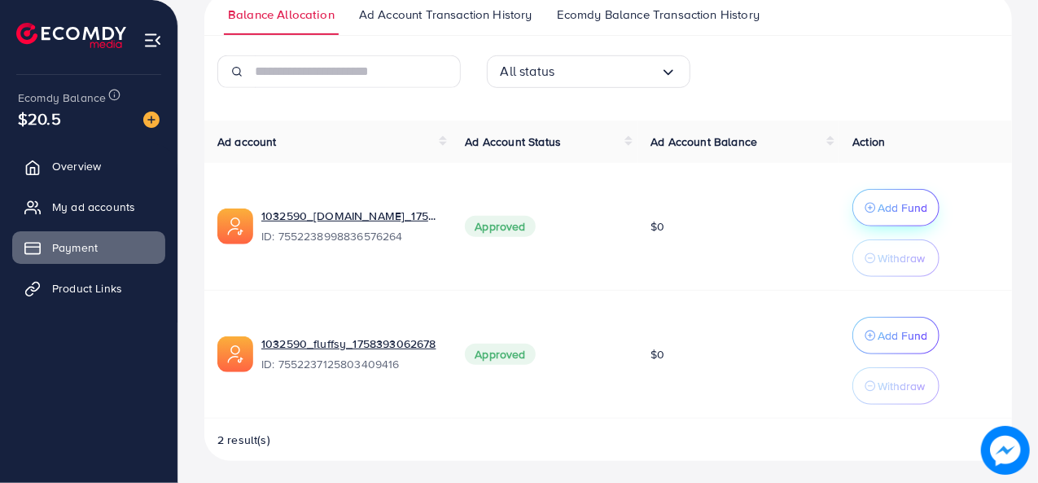
click at [894, 216] on button "Add Fund" at bounding box center [895, 207] width 87 height 37
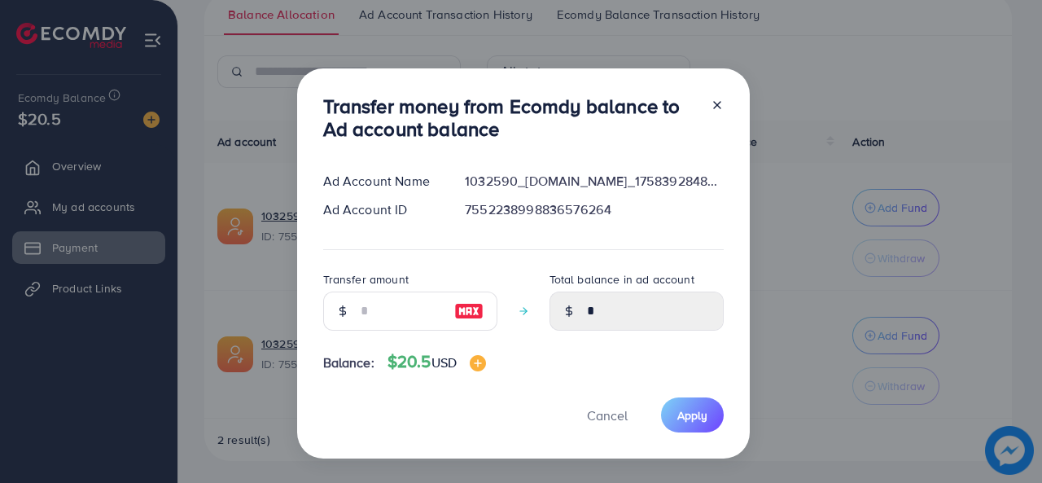
click at [465, 305] on img at bounding box center [468, 311] width 29 height 20
type input "**"
type input "*****"
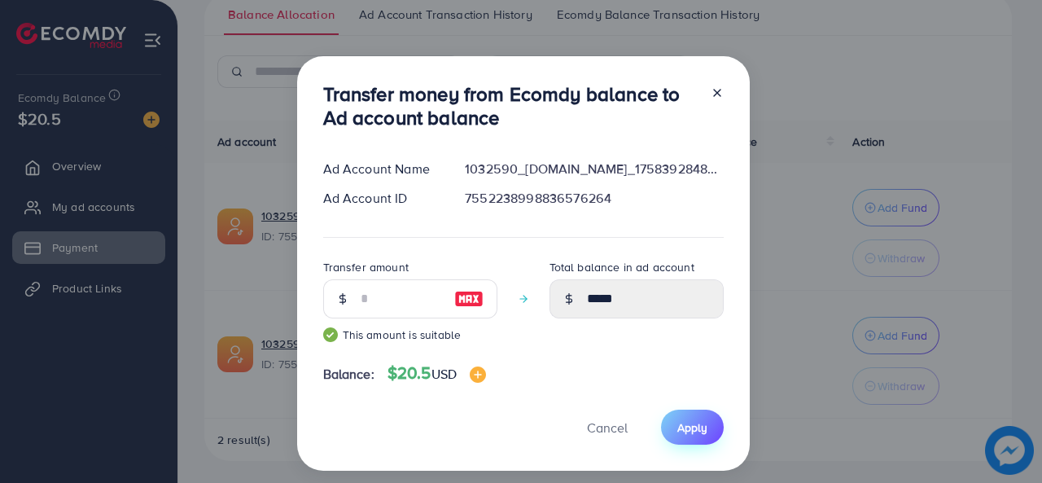
click at [688, 427] on span "Apply" at bounding box center [692, 427] width 30 height 16
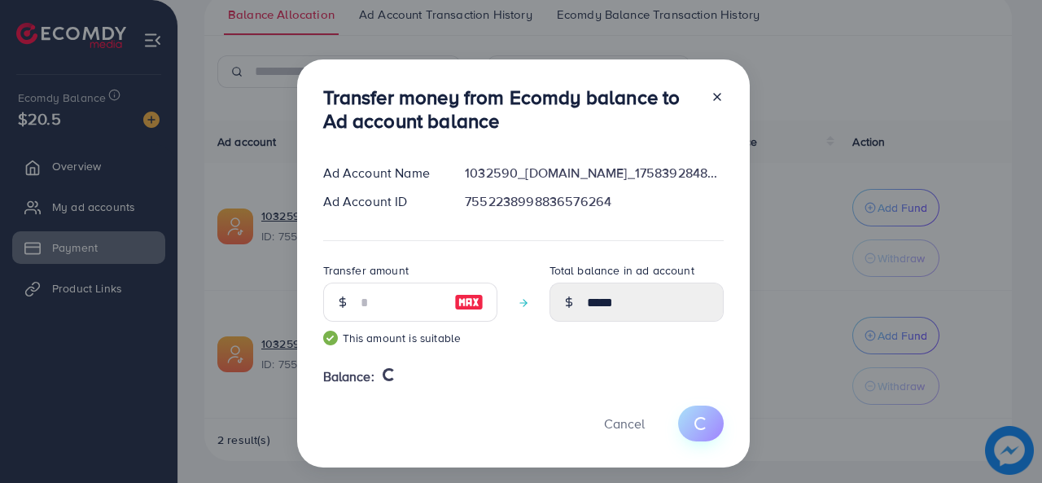
type input "*"
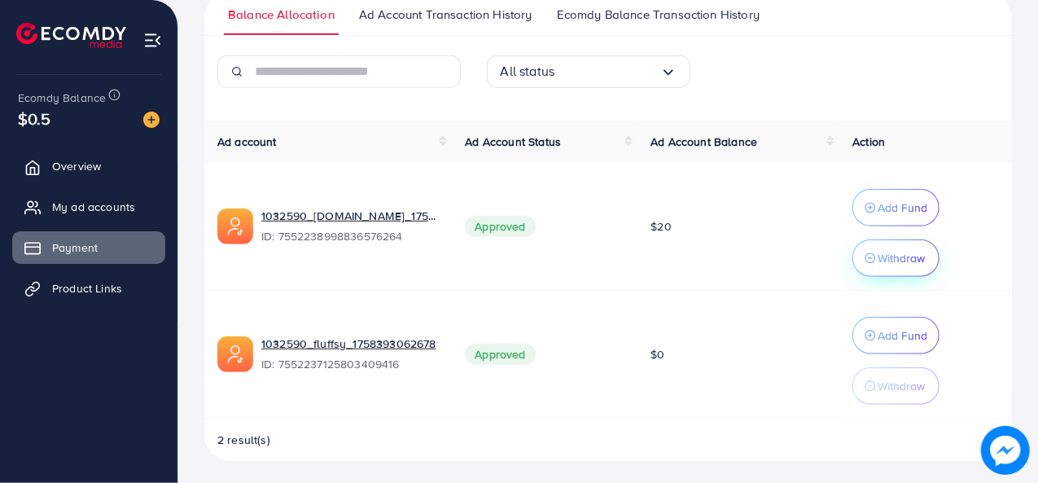
click at [923, 258] on p "Withdraw" at bounding box center [900, 258] width 47 height 20
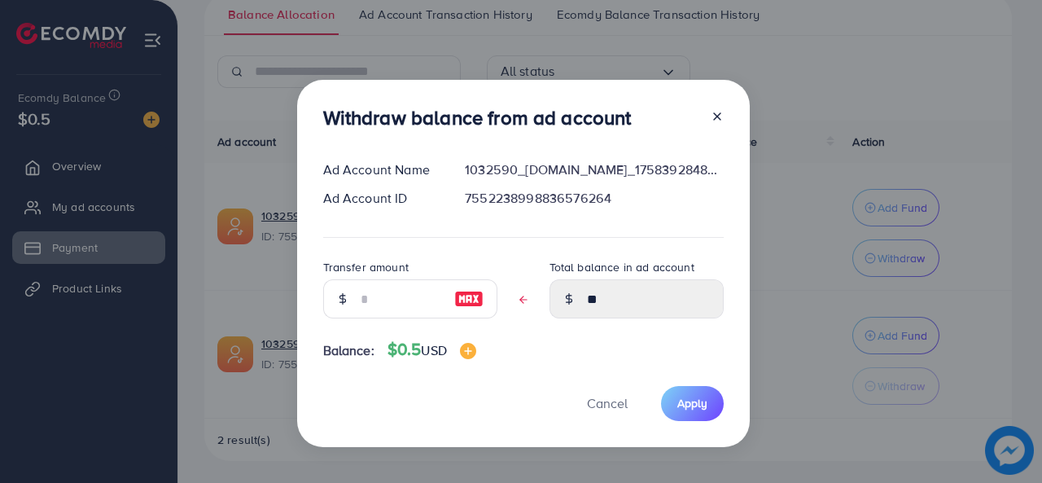
click at [469, 303] on img at bounding box center [468, 299] width 29 height 20
type input "**"
type input "****"
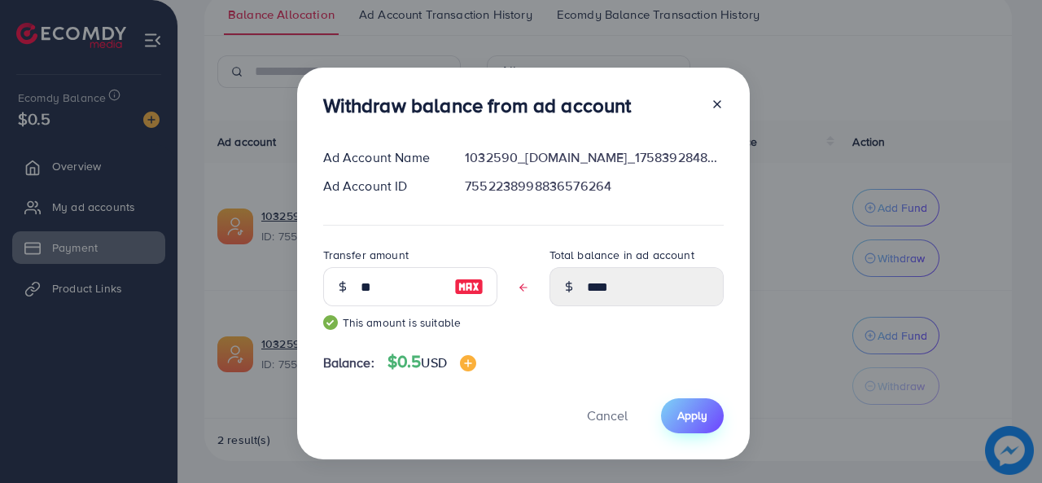
click at [697, 413] on span "Apply" at bounding box center [692, 415] width 30 height 16
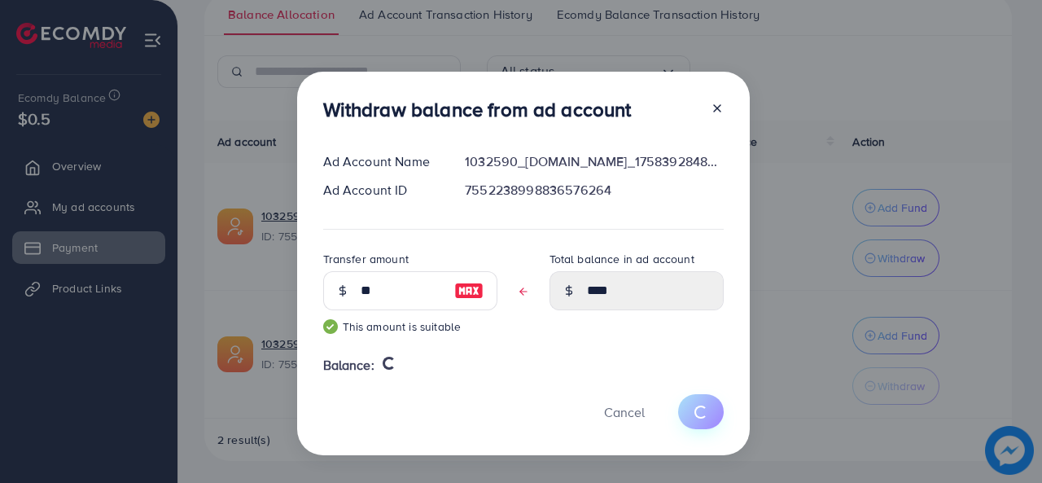
type input "**"
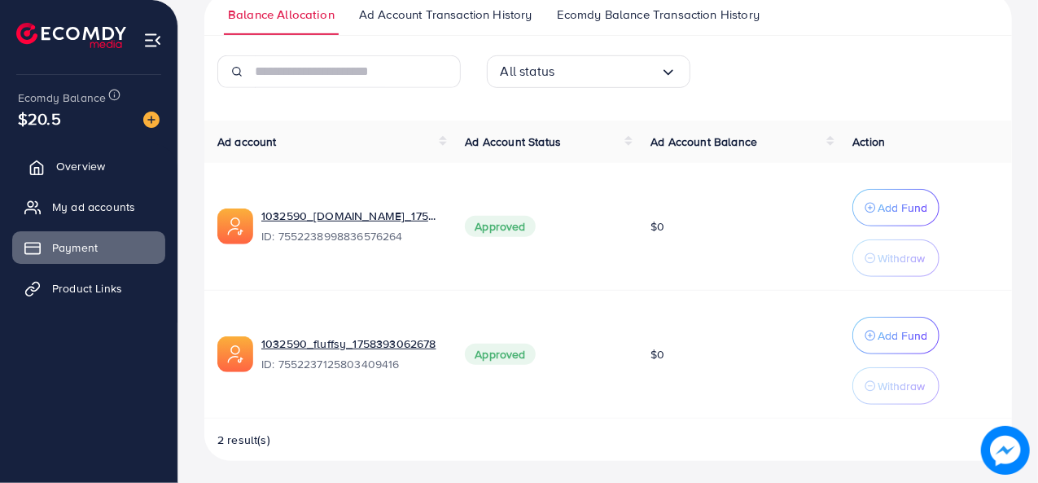
click at [83, 179] on link "Overview" at bounding box center [88, 166] width 153 height 33
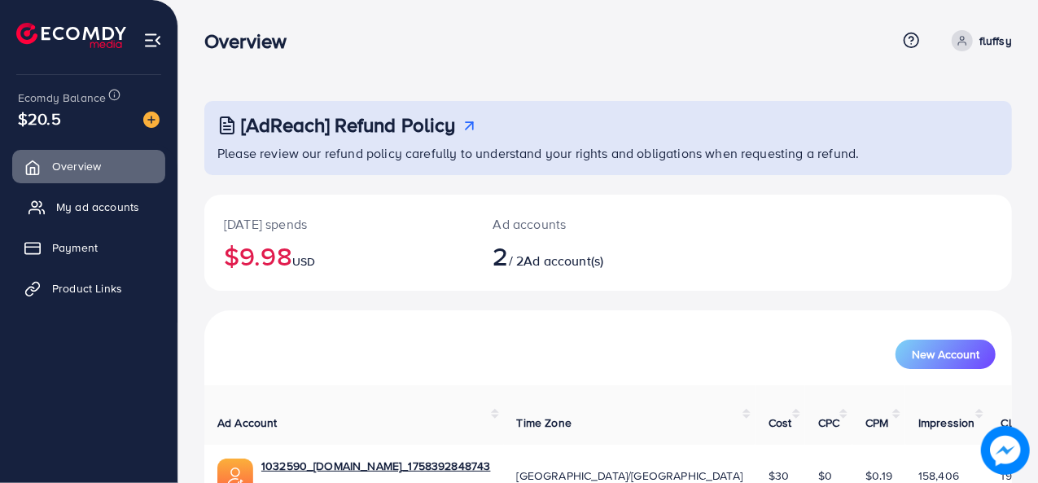
click at [80, 204] on span "My ad accounts" at bounding box center [97, 207] width 83 height 16
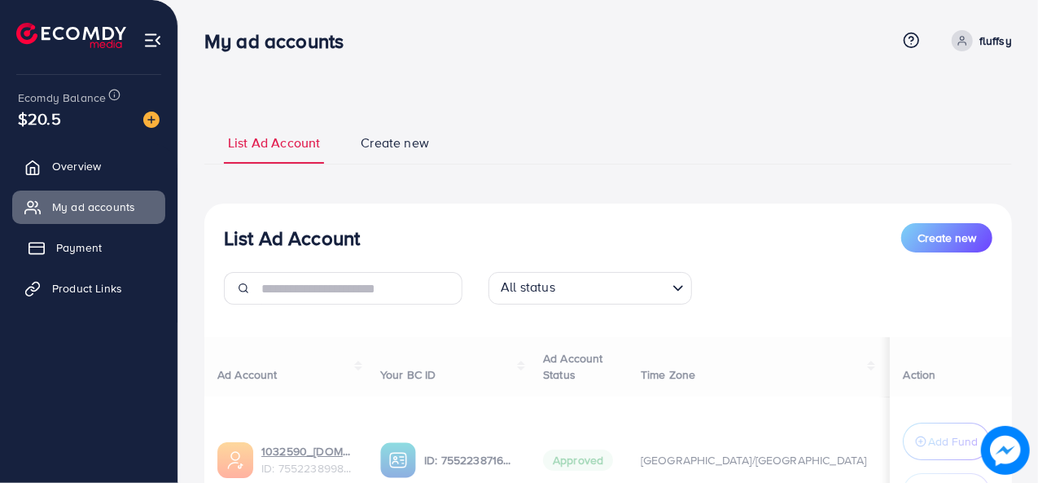
click at [71, 259] on link "Payment" at bounding box center [88, 247] width 153 height 33
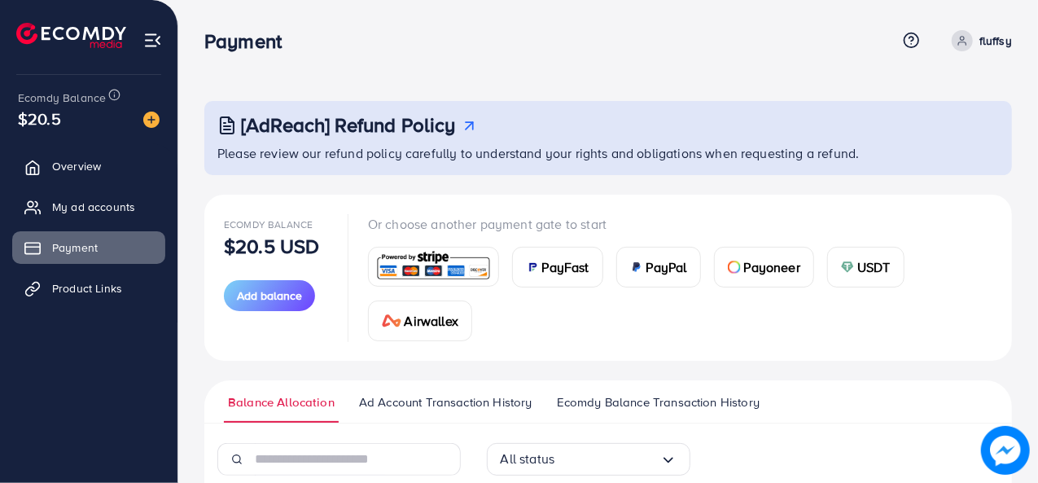
scroll to position [387, 0]
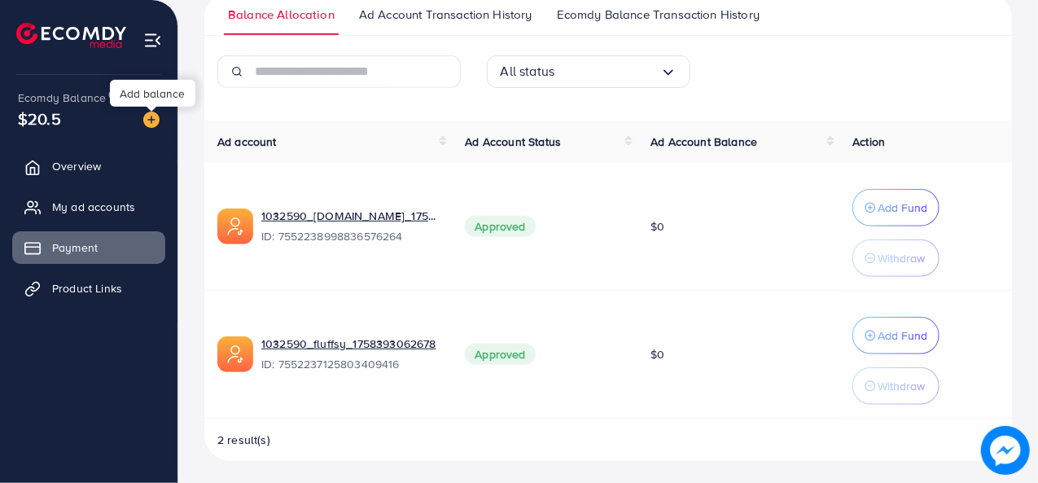
click at [156, 124] on img at bounding box center [151, 119] width 16 height 16
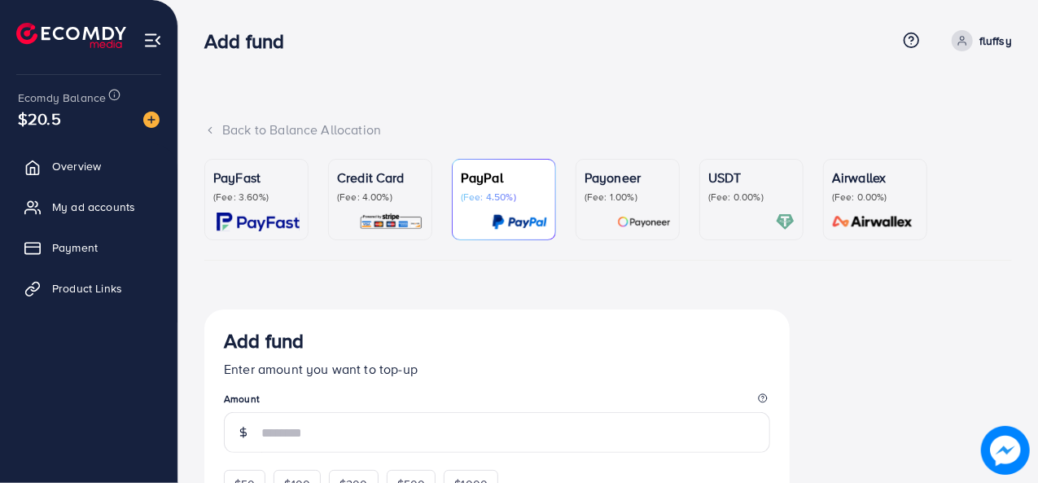
click at [366, 202] on p "(Fee: 4.00%)" at bounding box center [380, 196] width 86 height 13
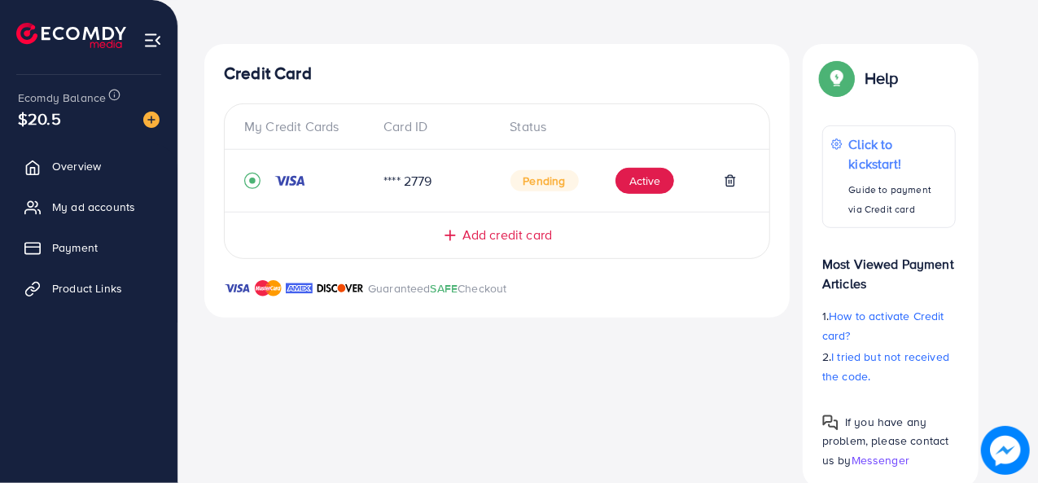
scroll to position [296, 0]
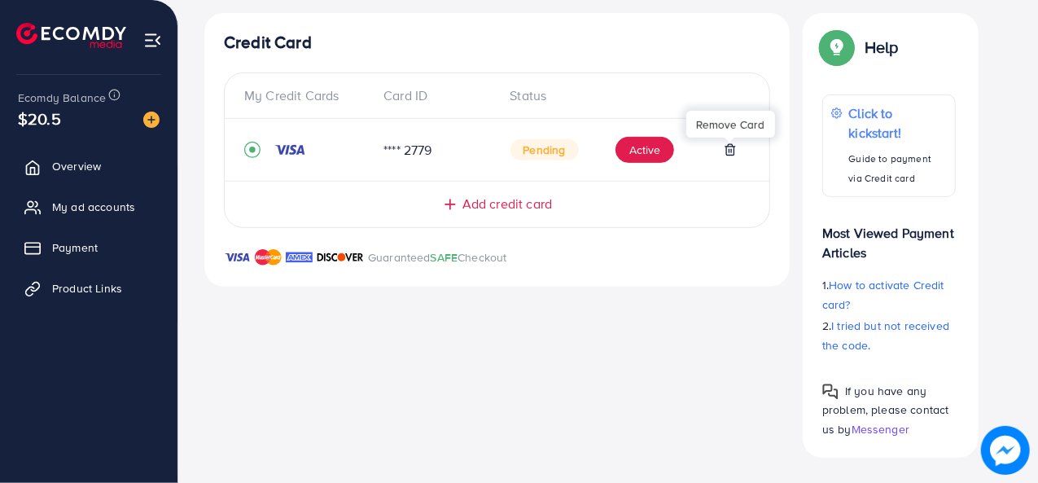
click at [729, 146] on polyline at bounding box center [730, 146] width 10 height 0
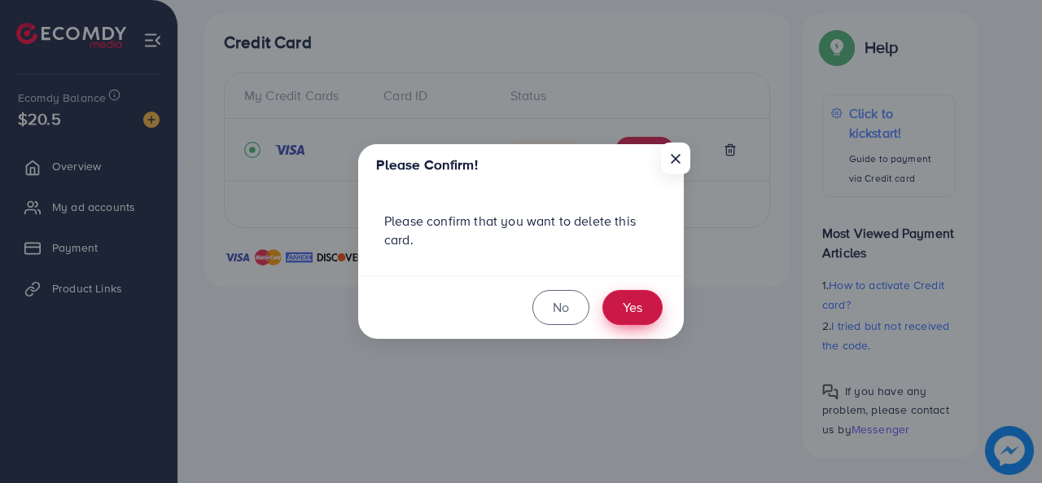
click at [621, 296] on button "Yes" at bounding box center [632, 307] width 60 height 35
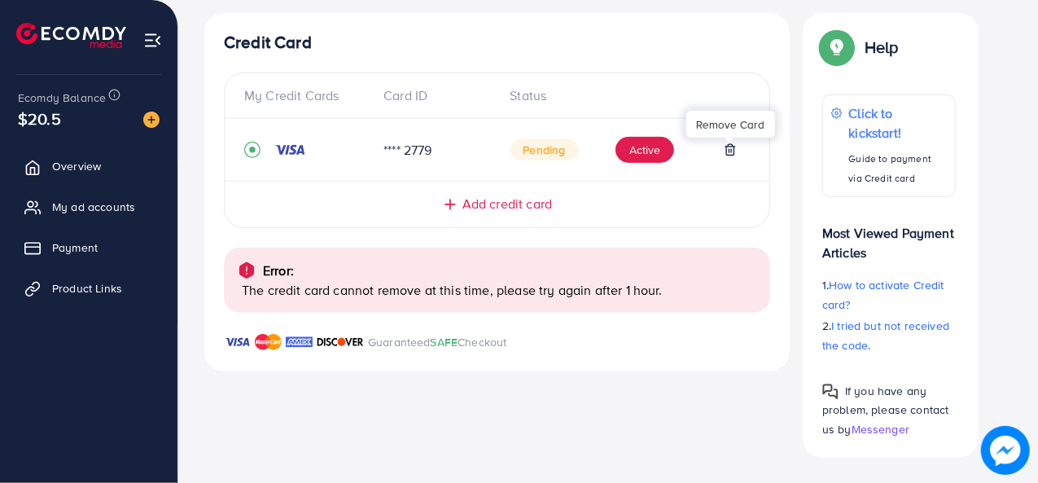
click at [621, 296] on p "The credit card cannot remove at this time, please try again after 1 hour." at bounding box center [499, 290] width 515 height 20
click at [415, 391] on div "Credit Card My Credit Cards Card ID Status **** 2779 Pending Active Add credit …" at bounding box center [496, 235] width 585 height 444
drag, startPoint x: 540, startPoint y: 340, endPoint x: 219, endPoint y: 265, distance: 330.1
click at [219, 265] on div "Credit Card My Credit Cards Card ID Status **** 2779 Pending Active Add credit …" at bounding box center [496, 191] width 585 height 357
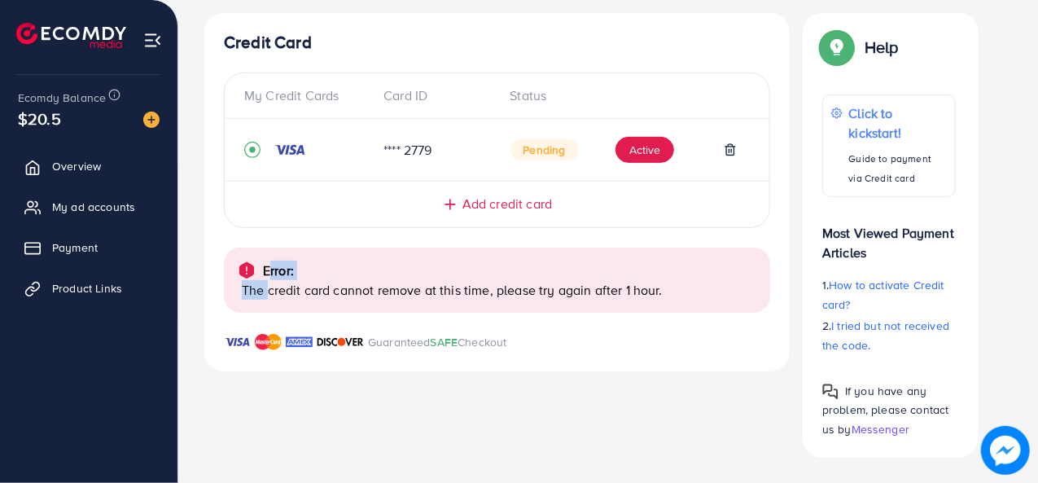
drag, startPoint x: 260, startPoint y: 250, endPoint x: 270, endPoint y: 300, distance: 51.6
click at [270, 300] on div "Error: The credit card cannot remove at this time, please try again after 1 hou…" at bounding box center [497, 279] width 546 height 65
click at [270, 299] on div "Error: The credit card cannot remove at this time, please try again after 1 hou…" at bounding box center [497, 279] width 546 height 65
drag, startPoint x: 251, startPoint y: 247, endPoint x: 529, endPoint y: 331, distance: 290.7
click at [529, 331] on div "Credit Card My Credit Cards Card ID Status **** 2779 Pending Active Add credit …" at bounding box center [496, 191] width 585 height 357
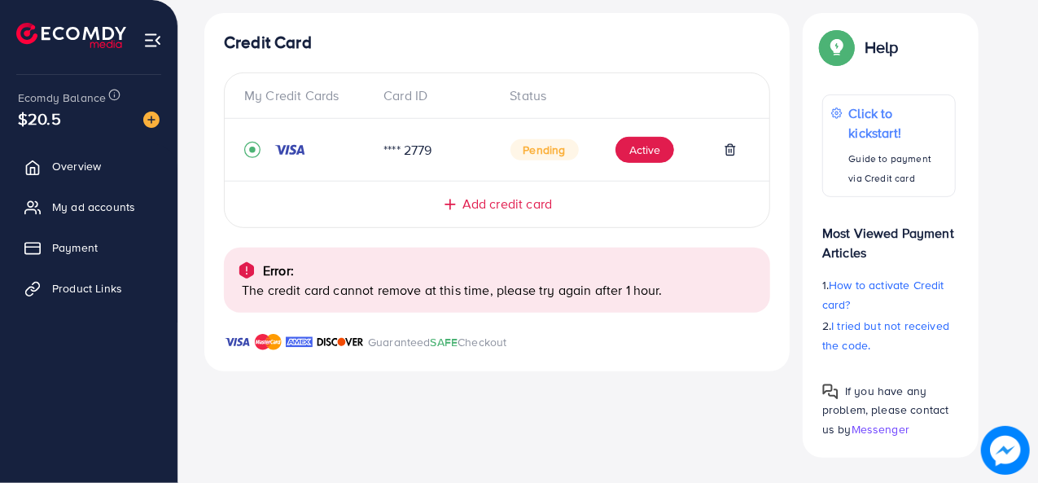
click at [528, 332] on div "Guaranteed SAFE Checkout" at bounding box center [496, 351] width 585 height 39
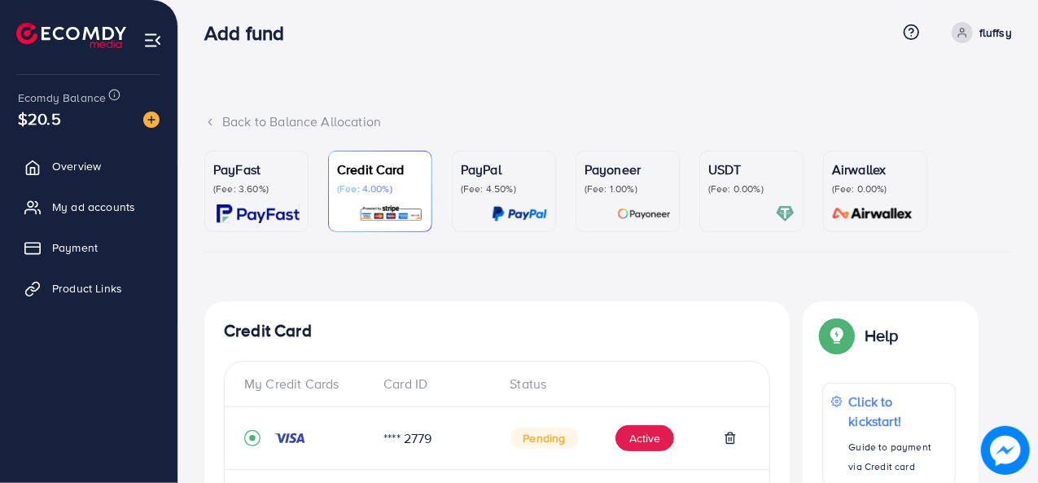
scroll to position [0, 0]
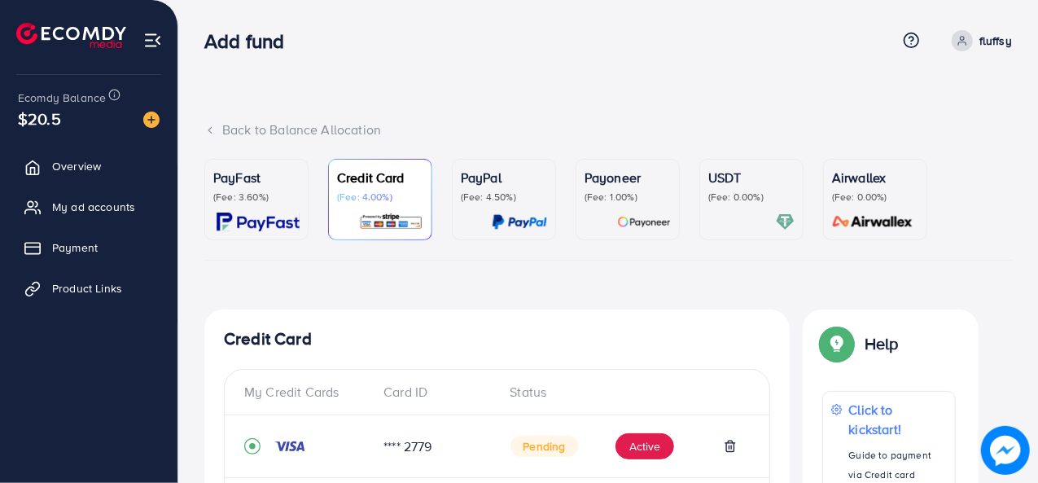
click at [472, 273] on div "PayFast (Fee: 3.60%) Credit Card (Fee: 4.00%) PayPal (Fee: 4.50%) Payoneer (Fee…" at bounding box center [607, 456] width 807 height 595
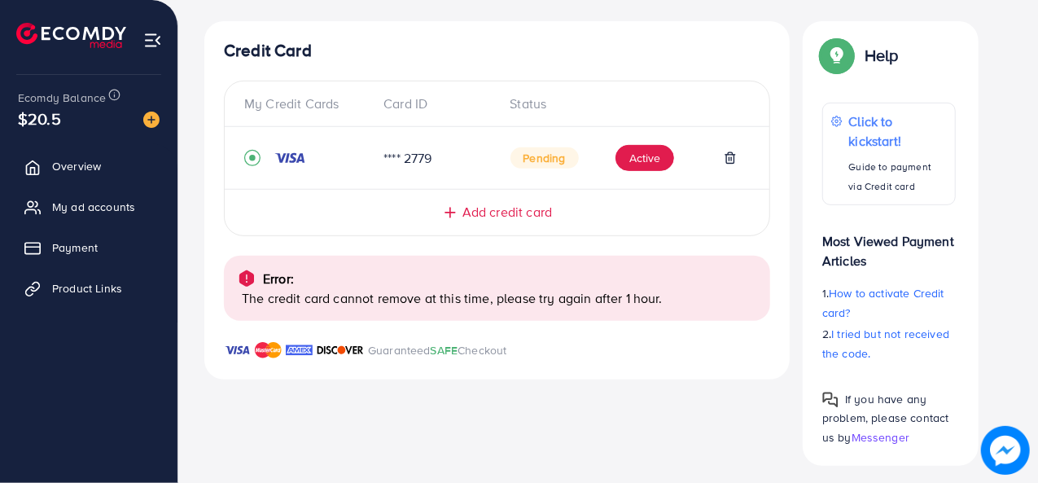
scroll to position [296, 0]
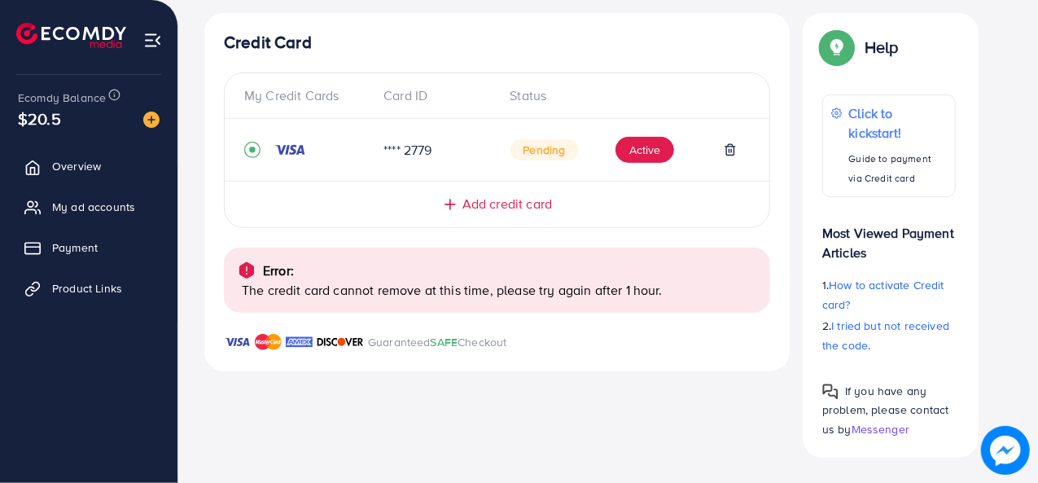
click at [736, 146] on div "Pending Active" at bounding box center [623, 150] width 253 height 26
click at [730, 146] on icon at bounding box center [729, 149] width 13 height 13
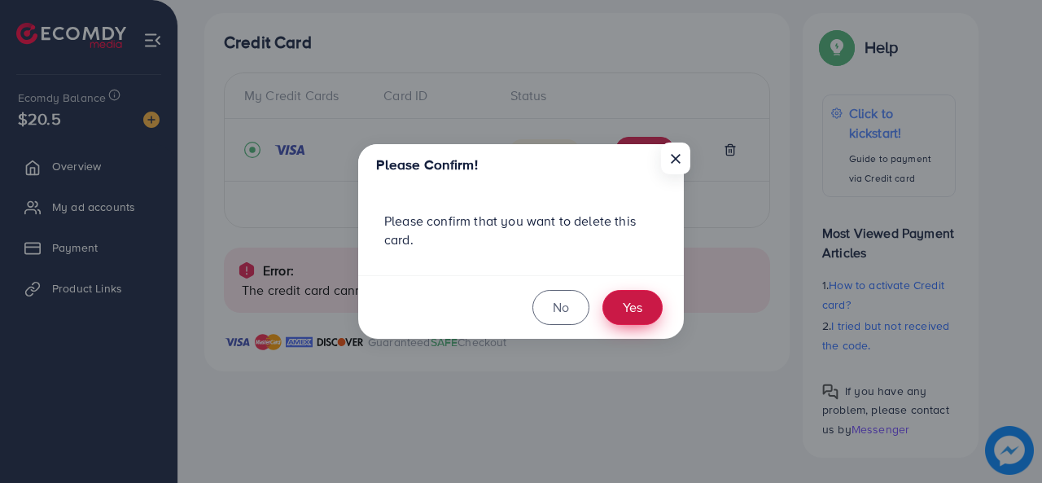
click at [631, 312] on button "Yes" at bounding box center [632, 307] width 60 height 35
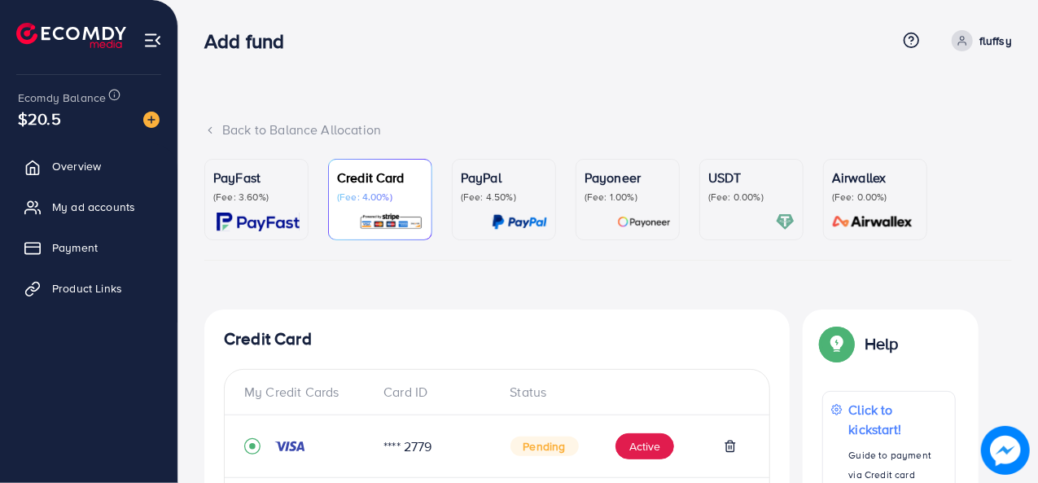
click at [414, 278] on div "PayFast (Fee: 3.60%) Credit Card (Fee: 4.00%) PayPal (Fee: 4.50%) Payoneer (Fee…" at bounding box center [607, 456] width 807 height 595
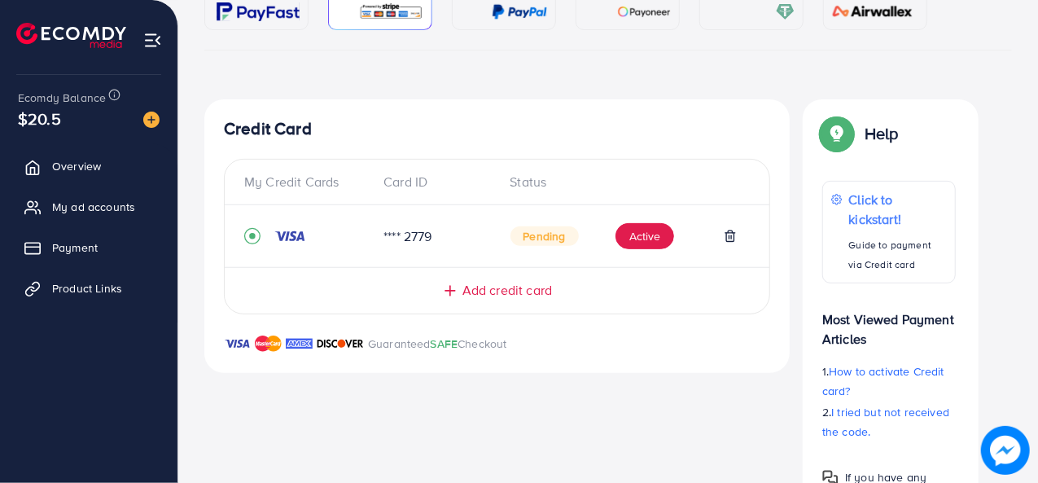
scroll to position [176, 0]
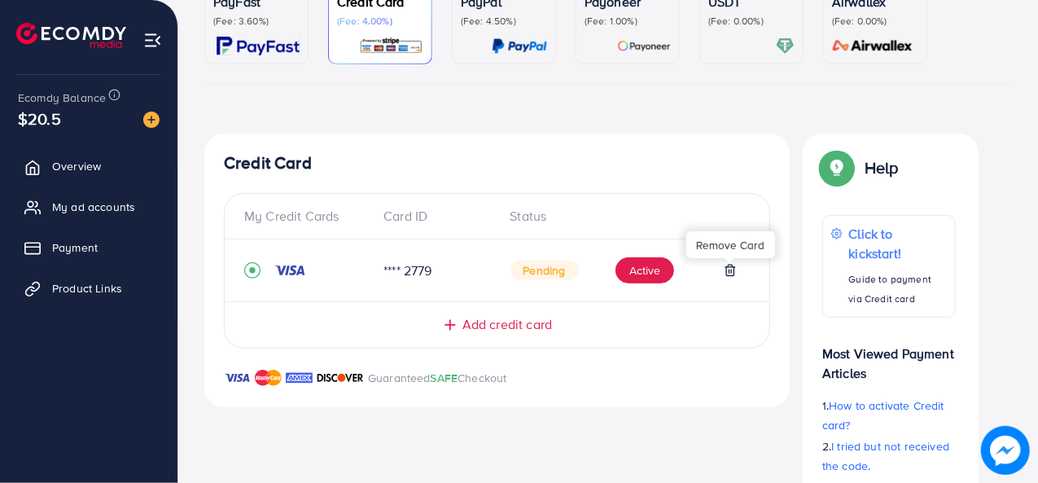
click at [727, 267] on icon at bounding box center [729, 270] width 13 height 13
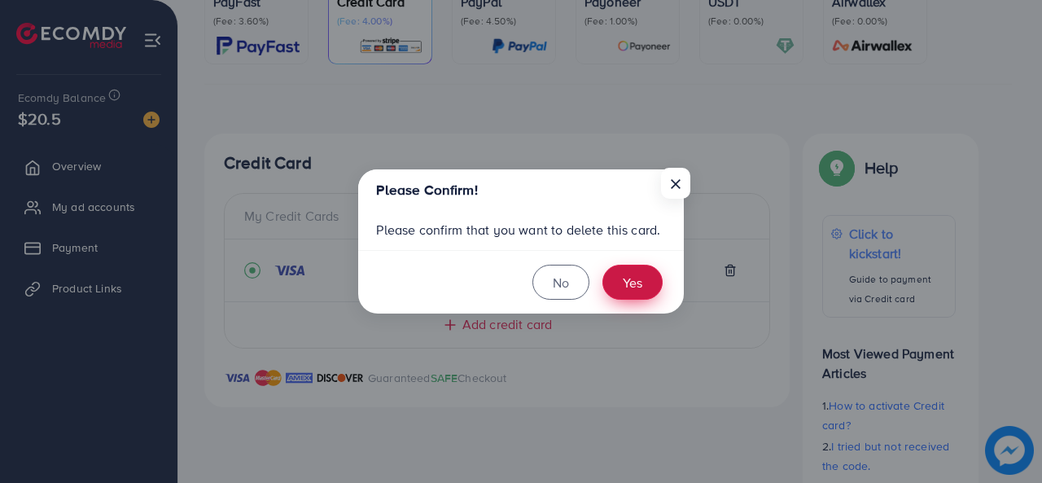
click at [623, 282] on button "Yes" at bounding box center [632, 281] width 60 height 35
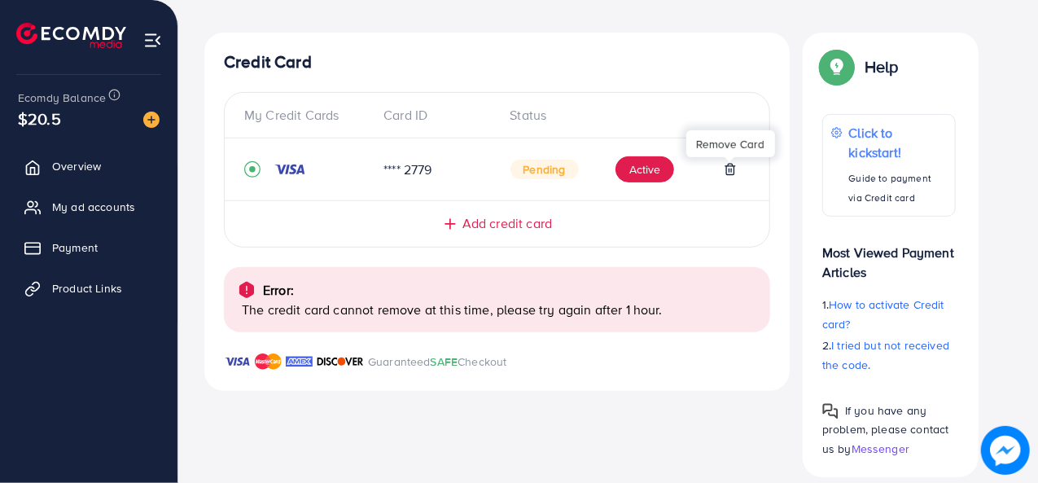
scroll to position [296, 0]
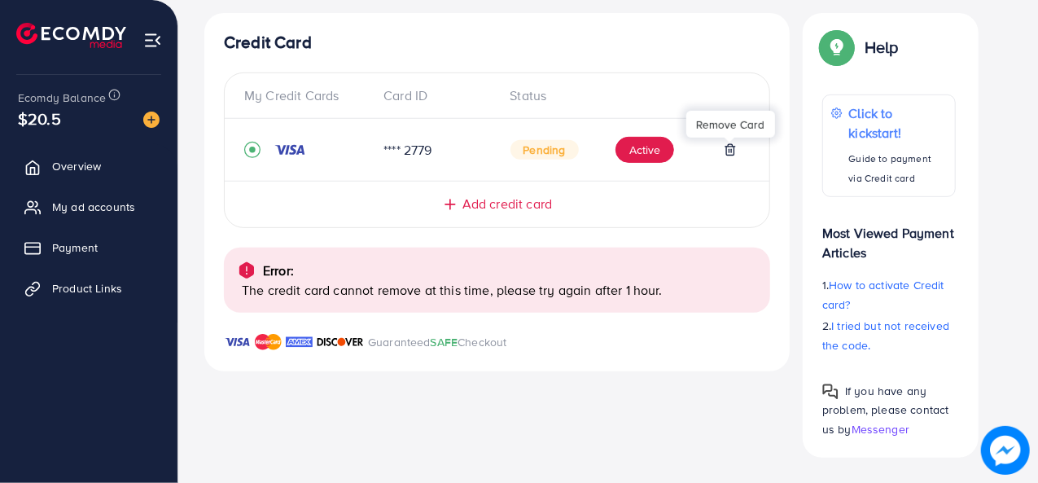
click at [659, 50] on h4 "Credit Card" at bounding box center [497, 43] width 546 height 20
click at [256, 151] on icon "record circle" at bounding box center [252, 150] width 16 height 16
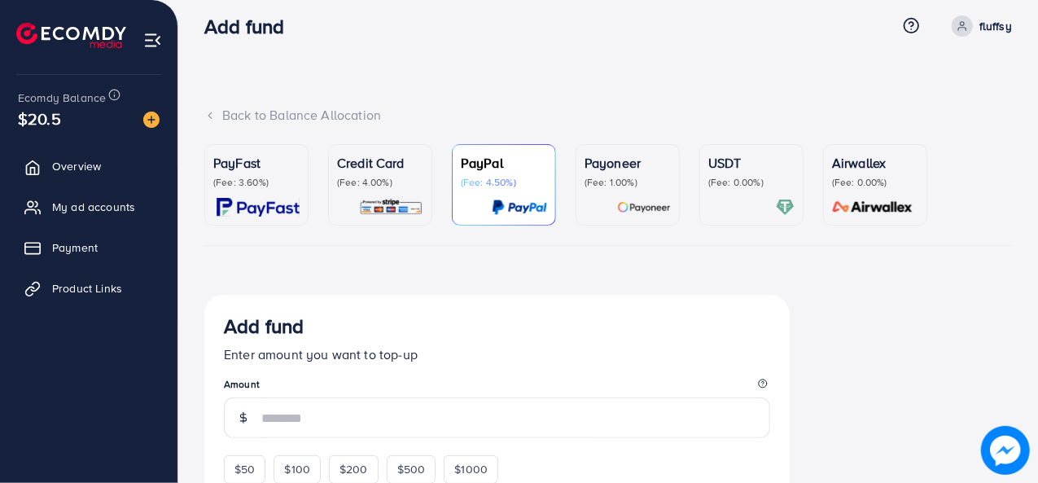
scroll to position [14, 0]
click at [480, 191] on div "PayPal (Fee: 4.50%)" at bounding box center [504, 185] width 86 height 63
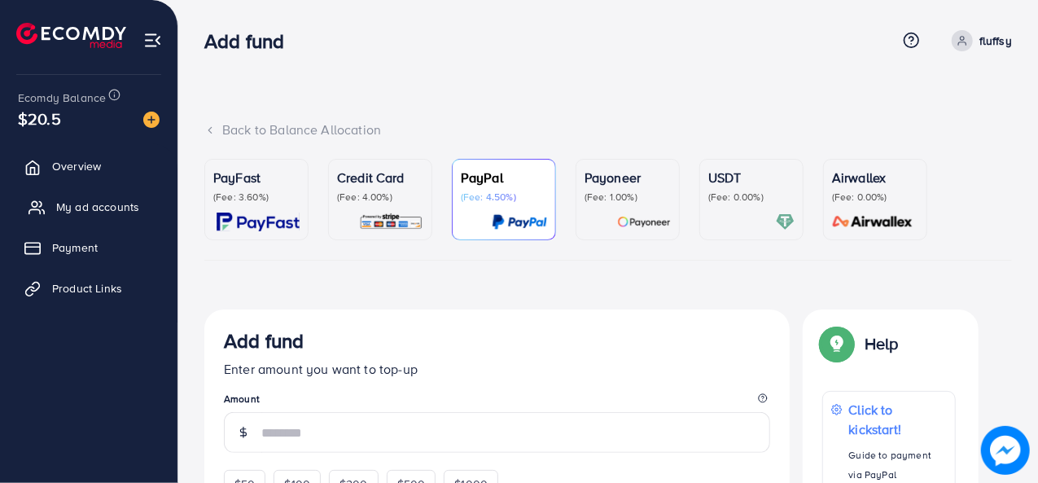
click at [116, 208] on span "My ad accounts" at bounding box center [97, 207] width 83 height 16
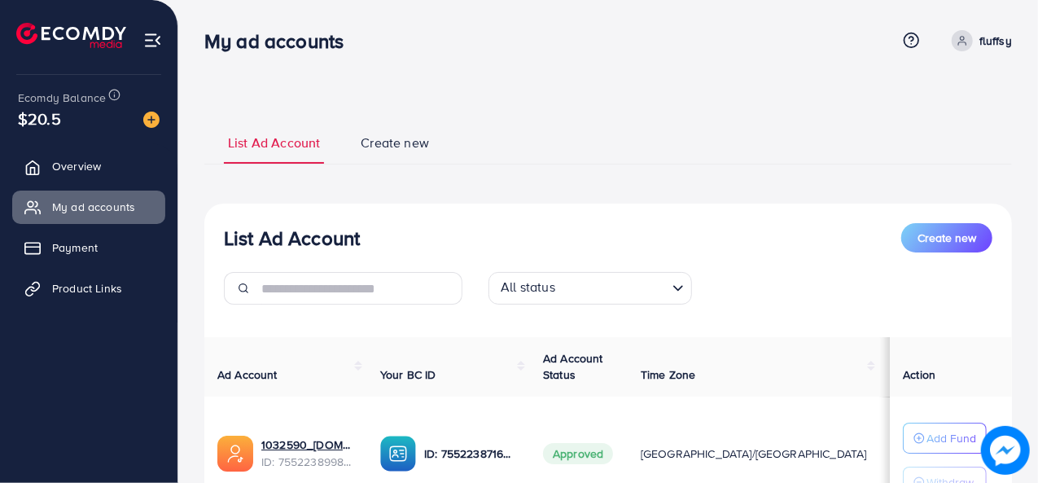
scroll to position [257, 0]
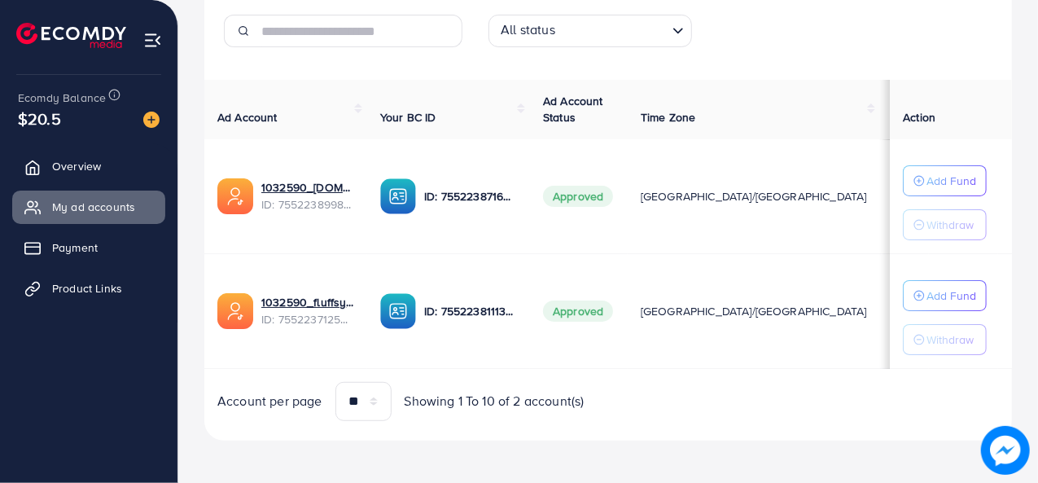
click at [62, 113] on div "$20.5" at bounding box center [89, 119] width 142 height 24
click at [47, 113] on span "$20.5" at bounding box center [39, 119] width 43 height 24
click at [104, 181] on link "Overview" at bounding box center [88, 166] width 153 height 33
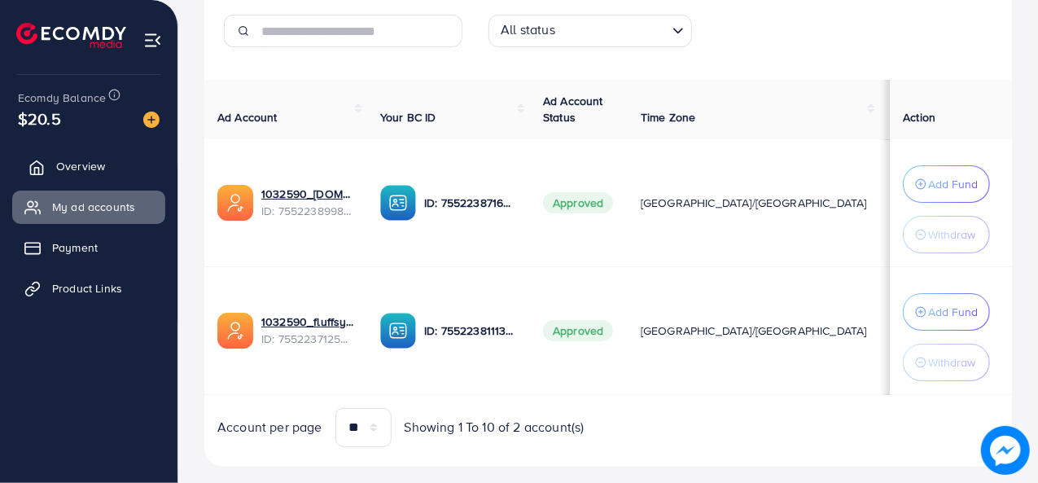
click at [98, 172] on span "Overview" at bounding box center [80, 166] width 49 height 16
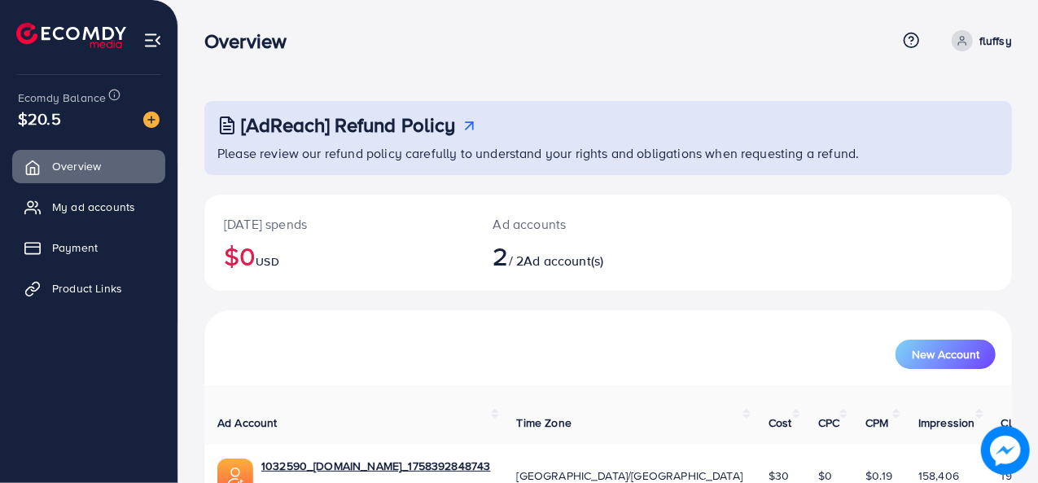
click at [561, 277] on div "Ad accounts 2 / 2 Ad account(s)" at bounding box center [575, 242] width 202 height 96
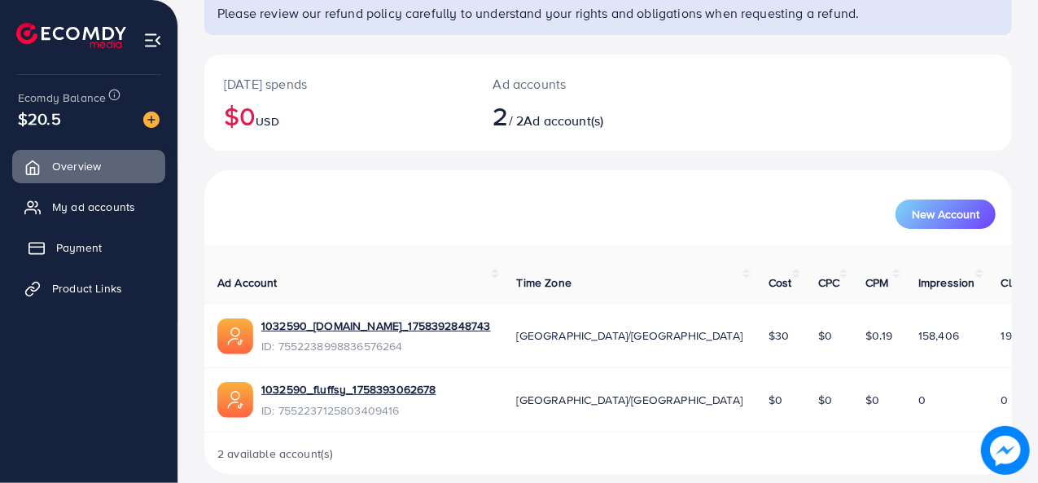
click at [90, 243] on span "Payment" at bounding box center [79, 247] width 46 height 16
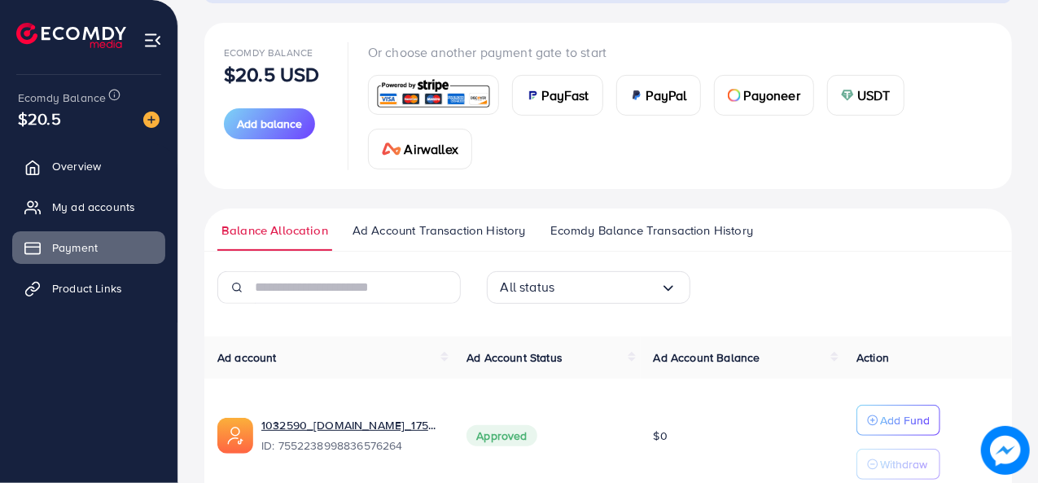
scroll to position [171, 0]
click at [506, 229] on span "Ad Account Transaction History" at bounding box center [438, 231] width 173 height 18
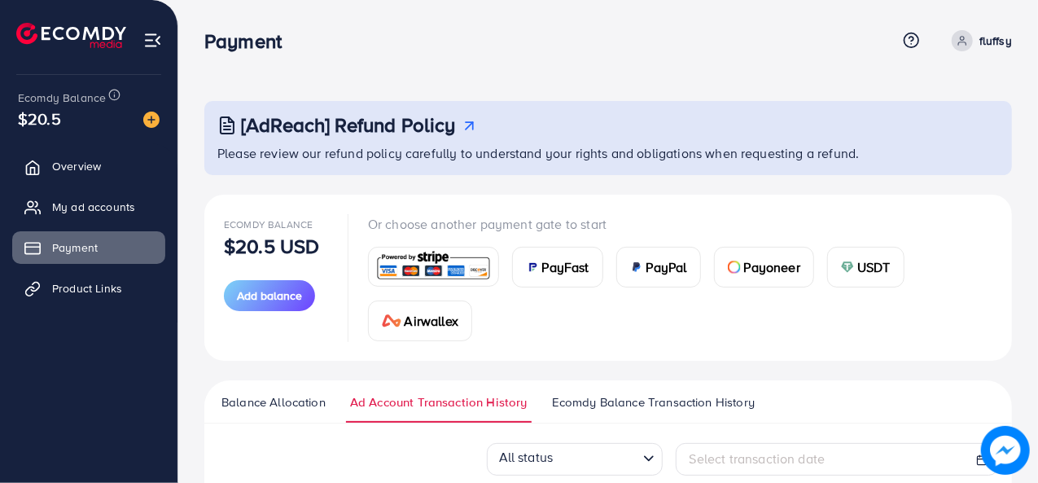
click at [655, 393] on span "Ecomdy Balance Transaction History" at bounding box center [653, 402] width 203 height 18
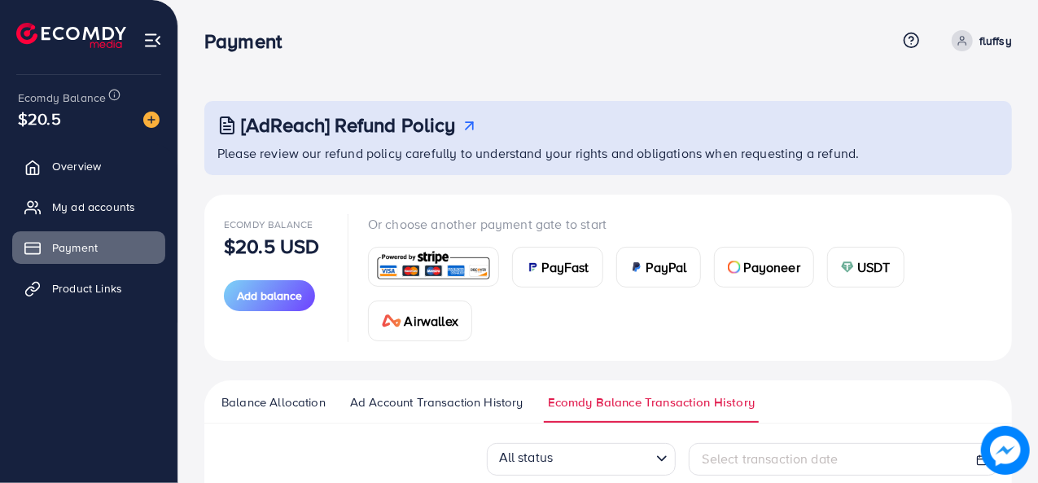
scroll to position [177, 0]
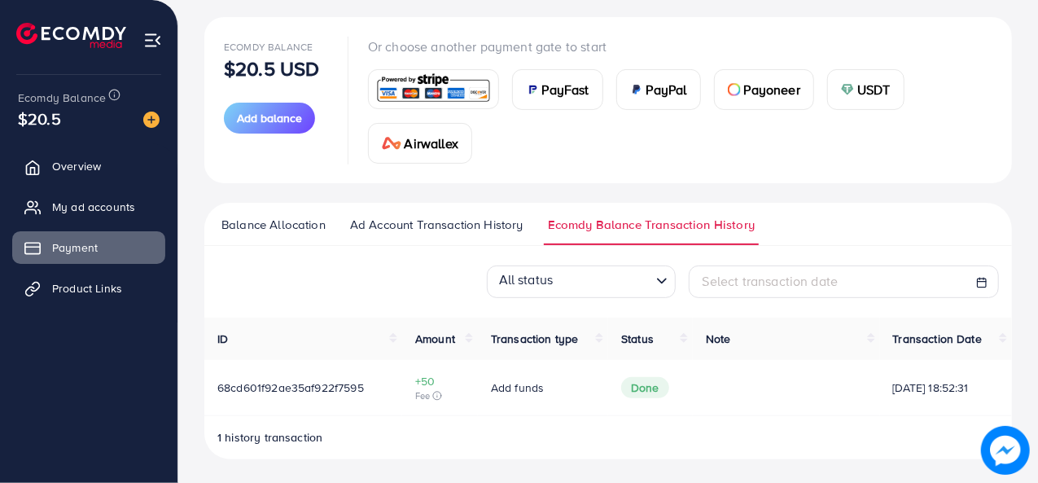
click at [449, 91] on img at bounding box center [434, 89] width 120 height 35
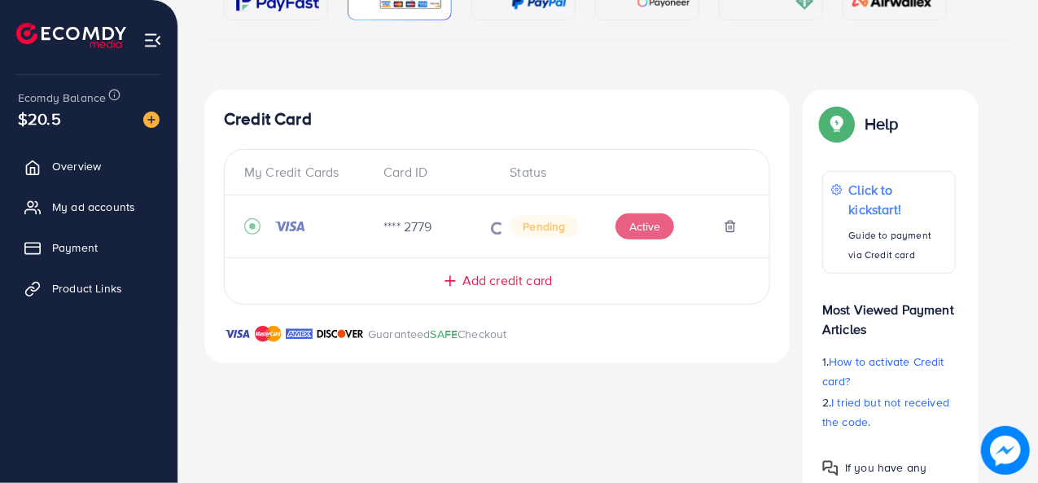
scroll to position [234, 0]
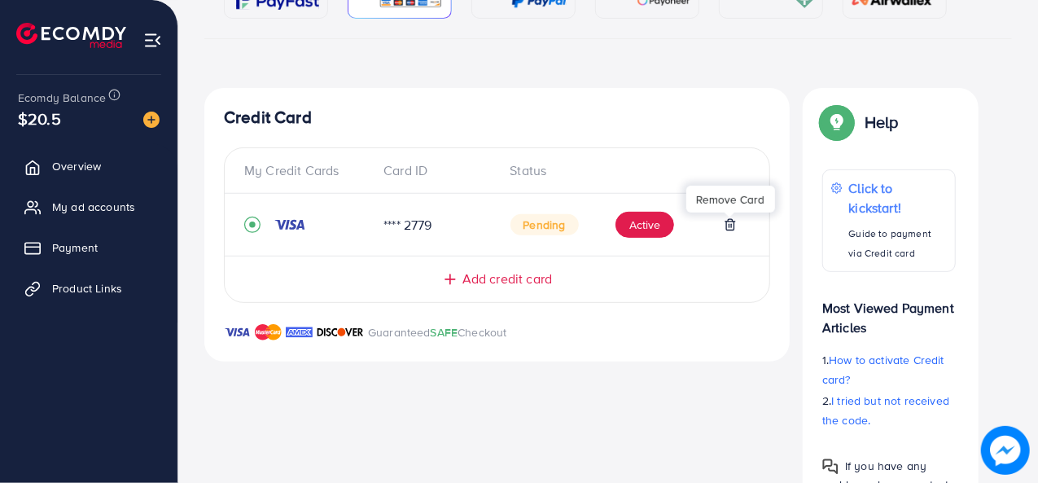
click at [728, 221] on polyline at bounding box center [730, 221] width 10 height 0
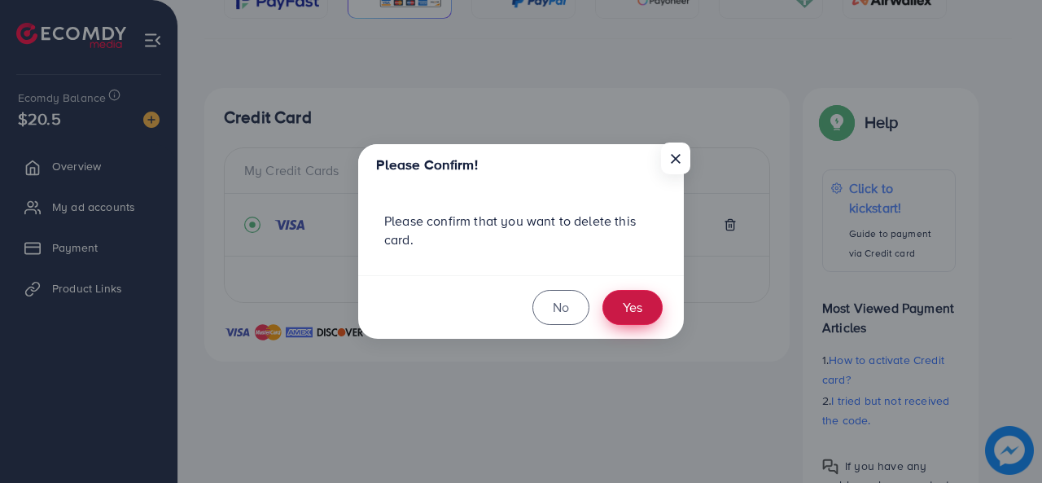
click at [620, 301] on button "Yes" at bounding box center [632, 307] width 60 height 35
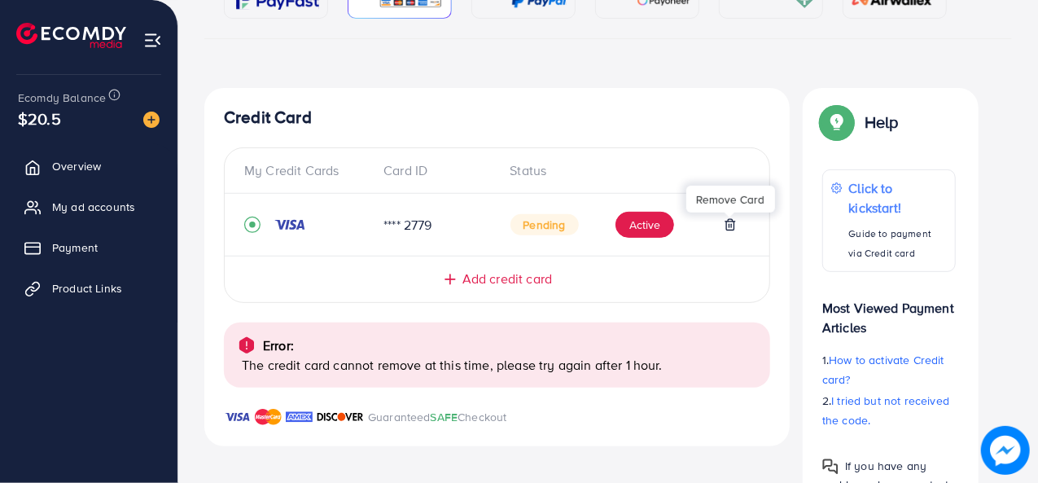
scroll to position [309, 0]
